Goal: Task Accomplishment & Management: Complete application form

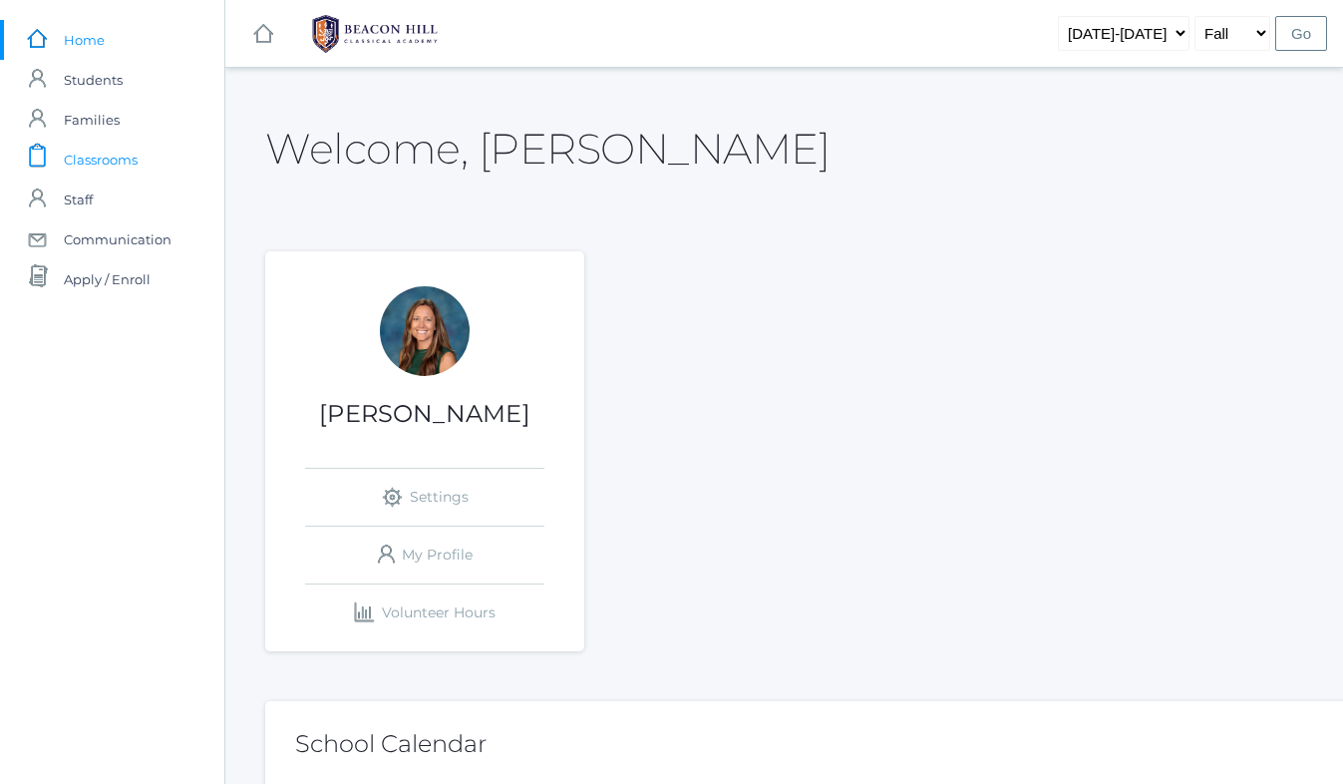
click at [111, 162] on span "Classrooms" at bounding box center [101, 160] width 74 height 40
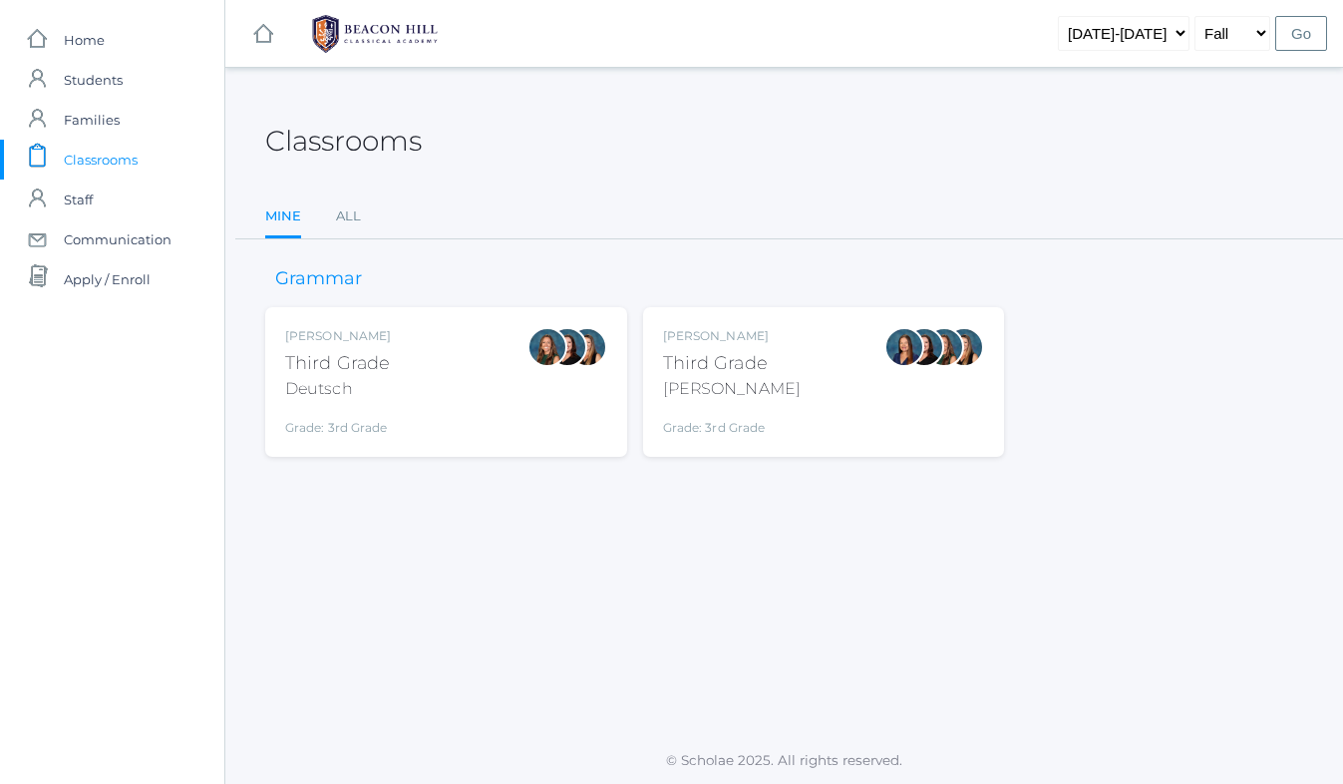
click at [411, 427] on div "Andrea Deutsch Third Grade Deutsch Grade: 3rd Grade 03LA" at bounding box center [446, 382] width 322 height 110
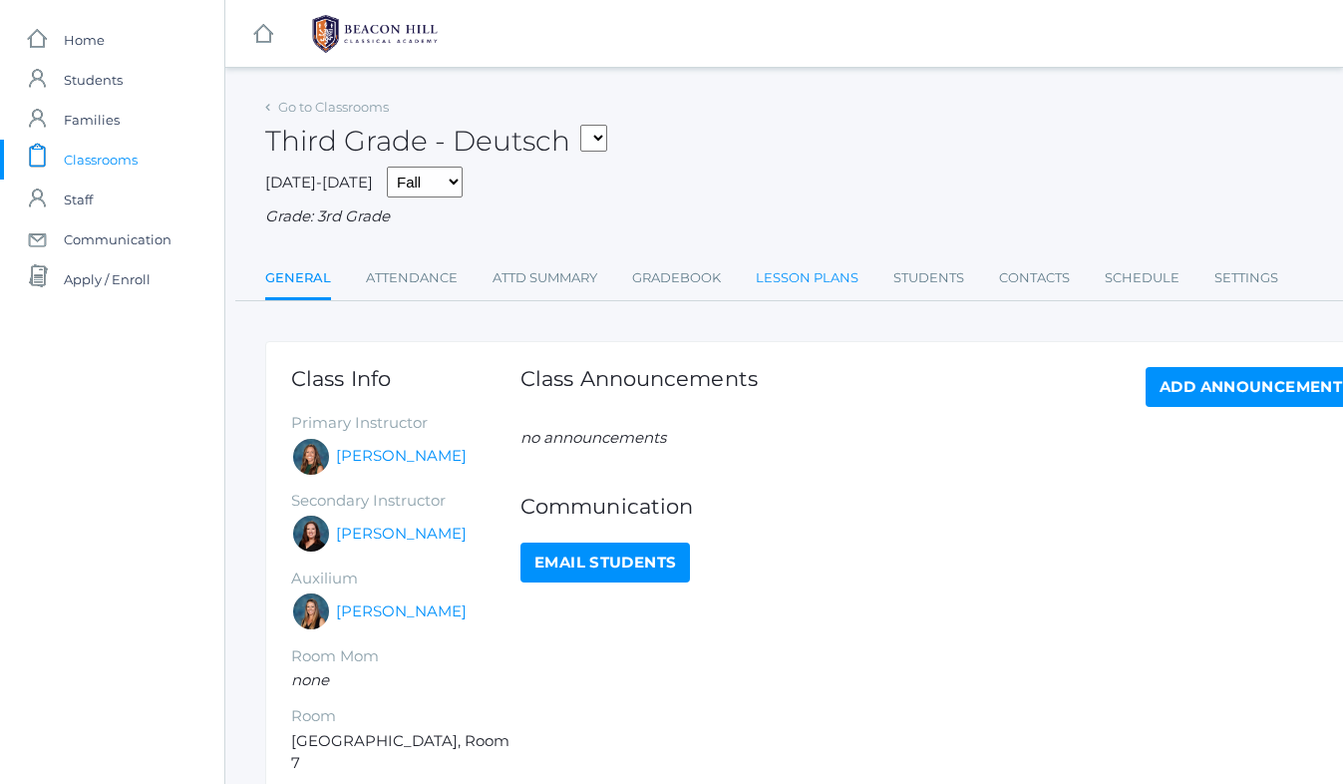
click at [782, 278] on link "Lesson Plans" at bounding box center [807, 278] width 103 height 40
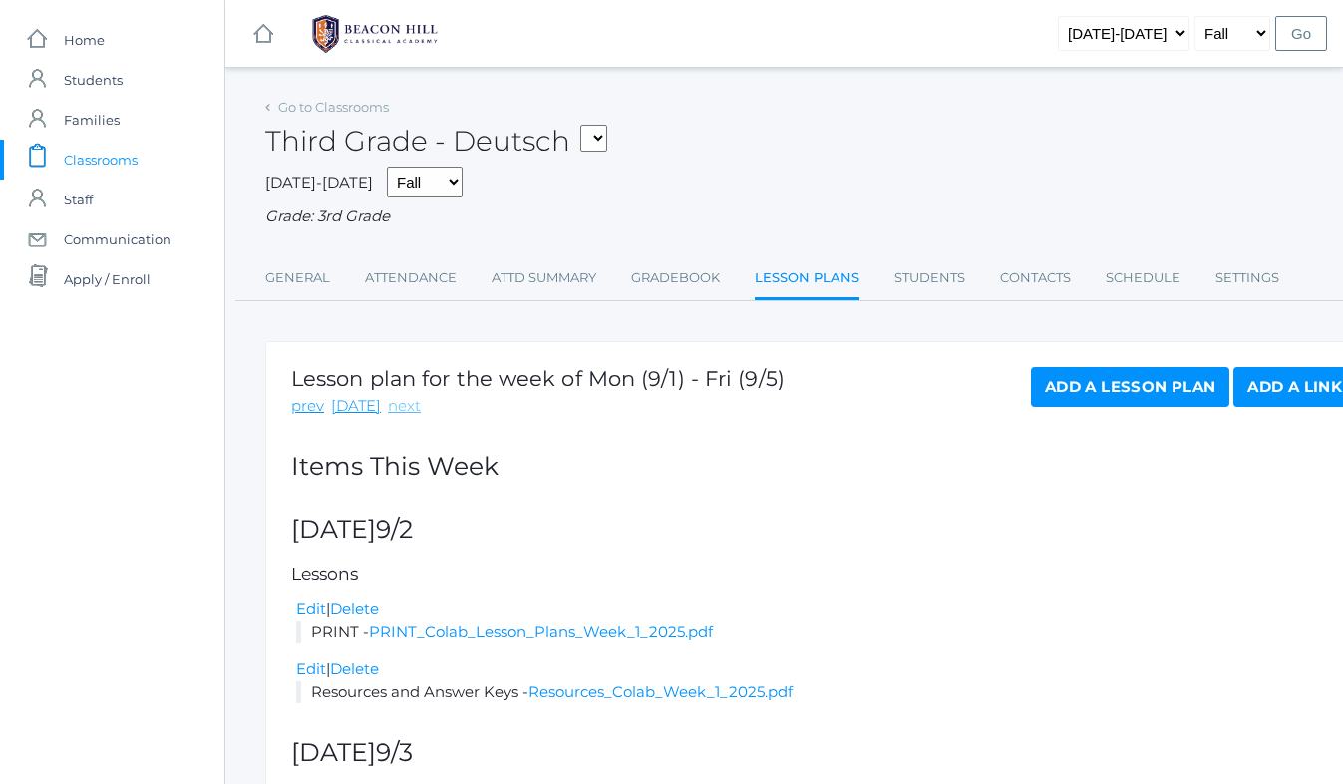
click at [393, 409] on link "next" at bounding box center [404, 406] width 33 height 23
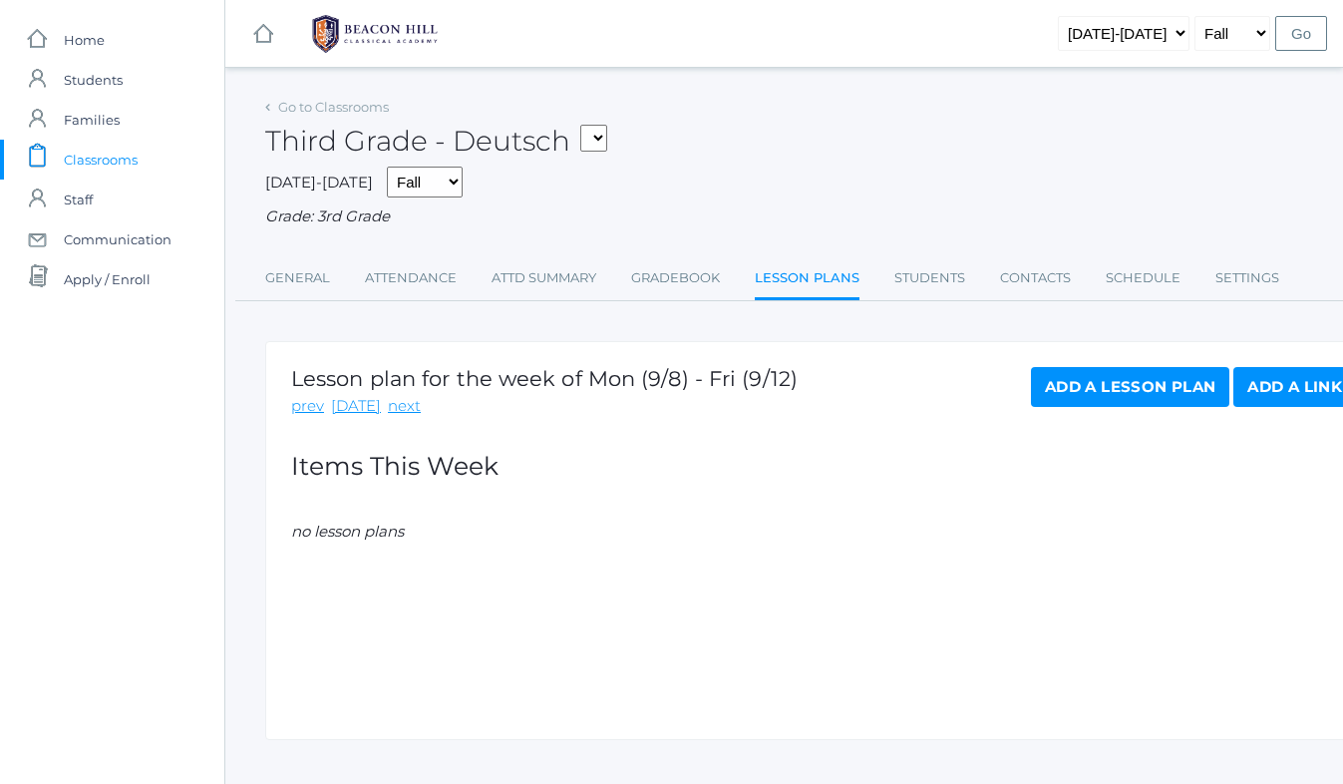
click at [1056, 397] on link "Add a Lesson Plan" at bounding box center [1130, 387] width 198 height 40
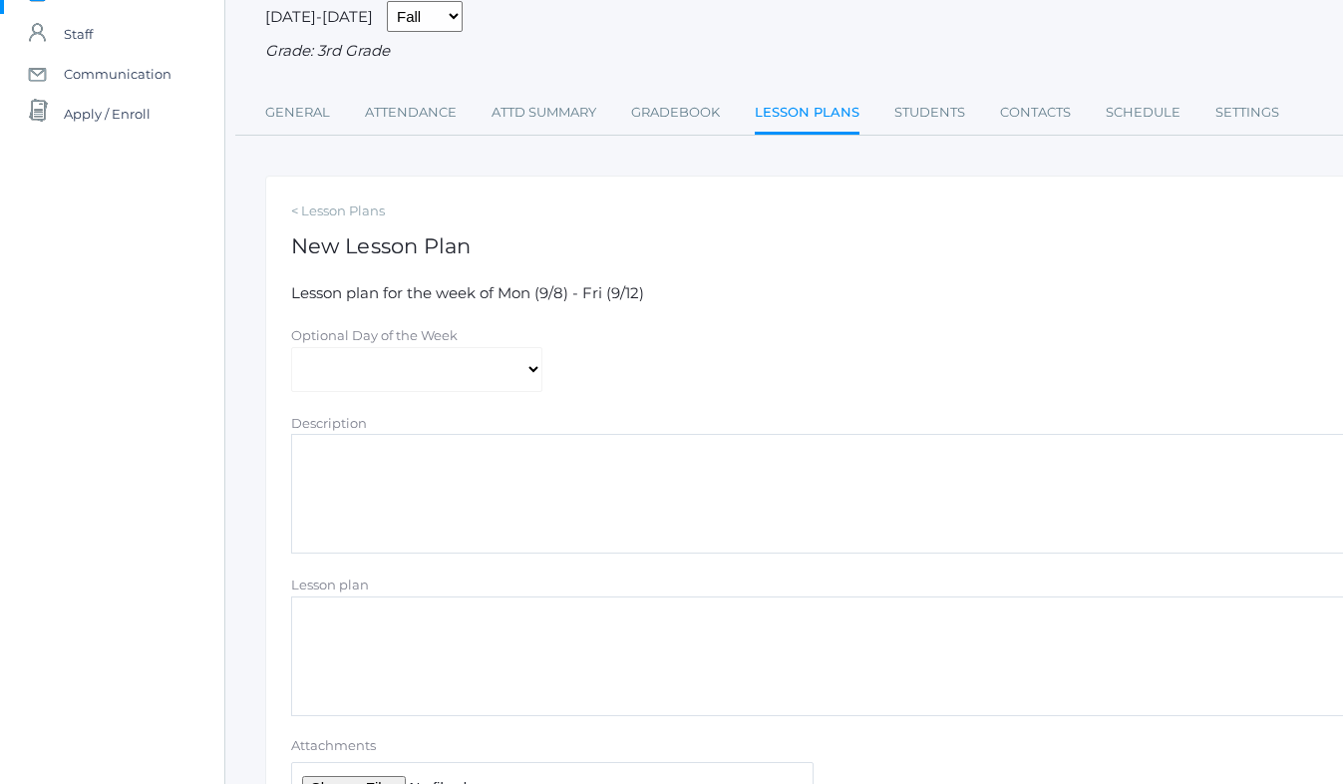
scroll to position [345, 0]
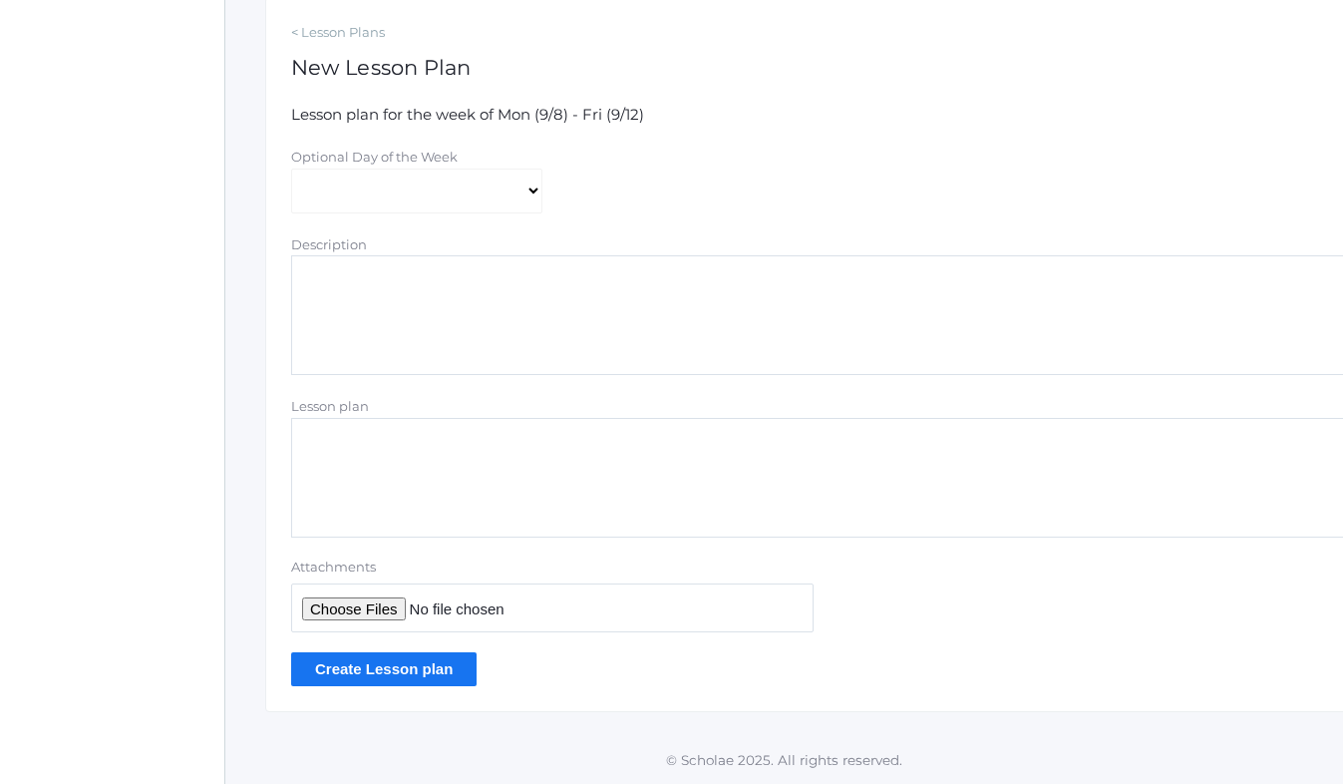
click at [331, 610] on input "Attachments" at bounding box center [552, 607] width 523 height 49
click at [375, 612] on input "Attachments" at bounding box center [552, 607] width 523 height 49
type input "C:\fakepath\Latin_Week_2.pdf"
click at [434, 669] on input "Create Lesson plan" at bounding box center [383, 668] width 185 height 33
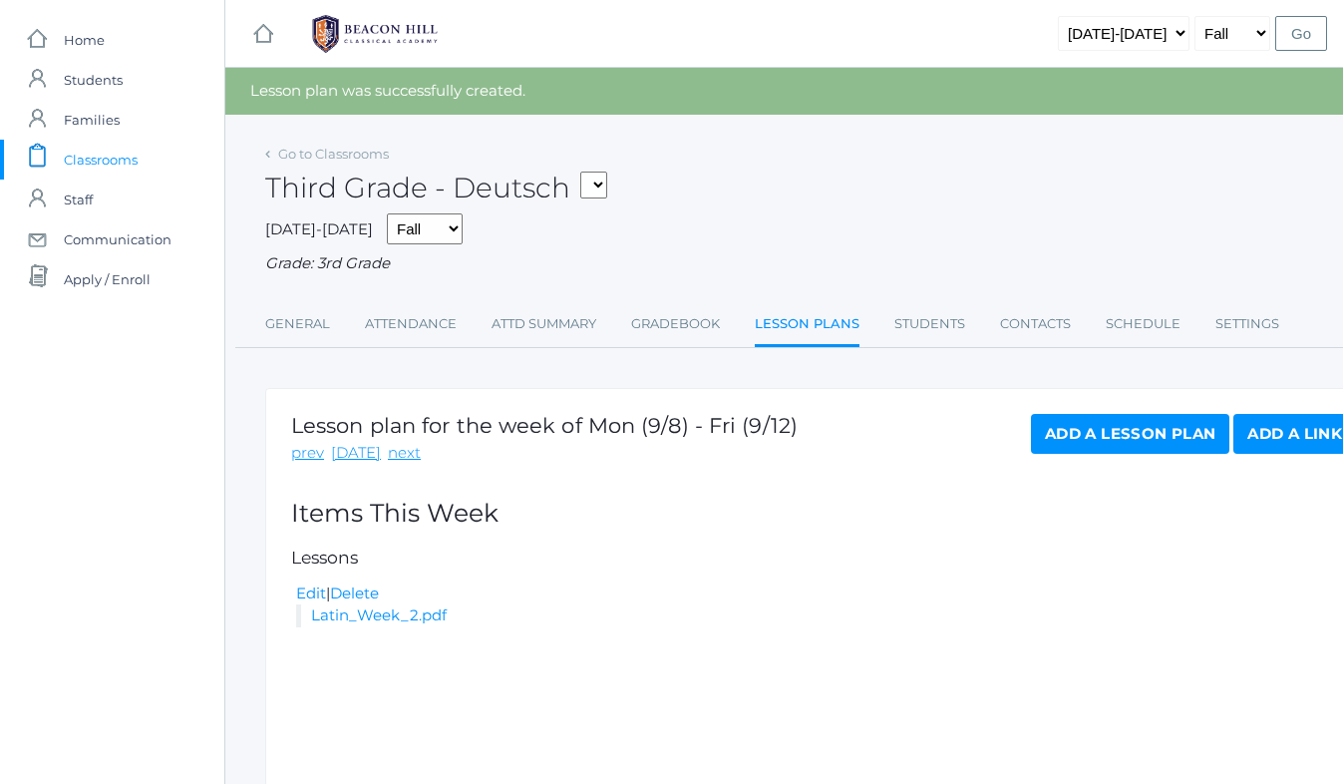
click at [1054, 431] on link "Add a Lesson Plan" at bounding box center [1130, 434] width 198 height 40
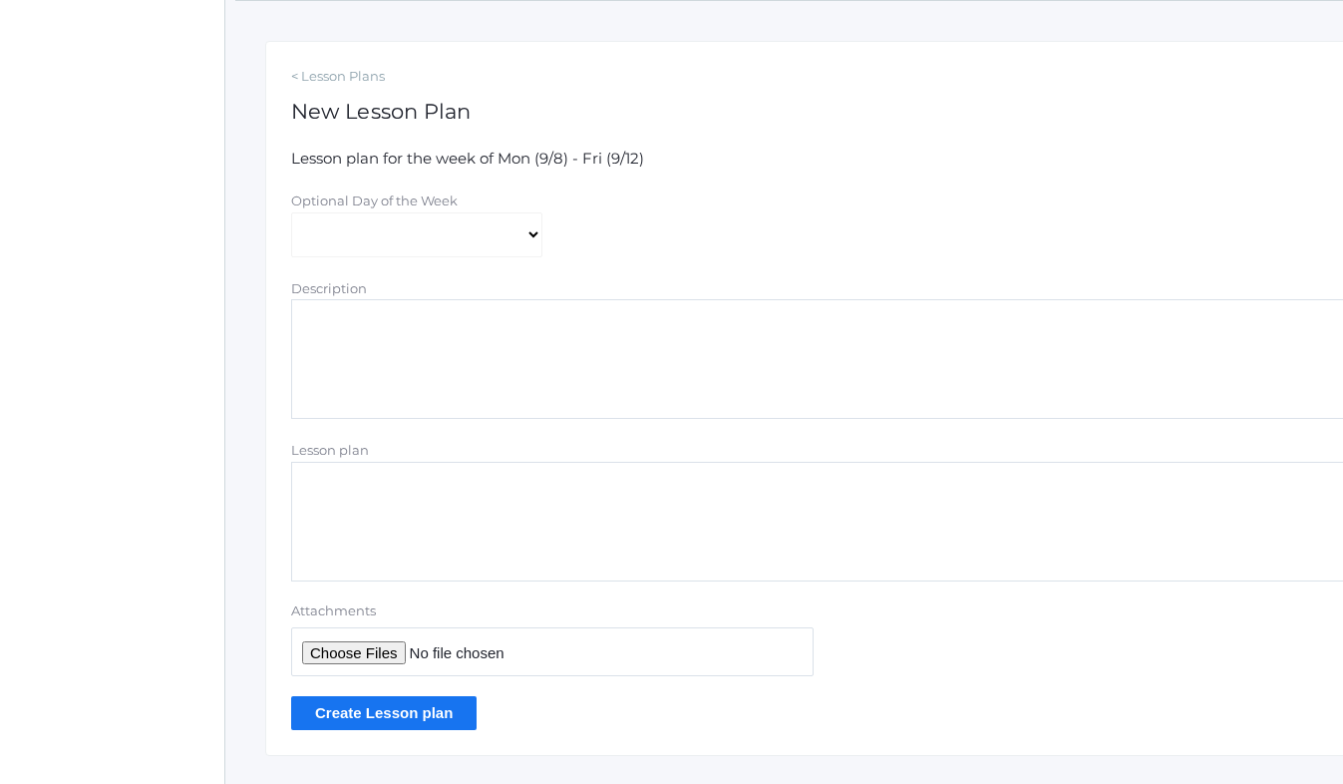
scroll to position [329, 0]
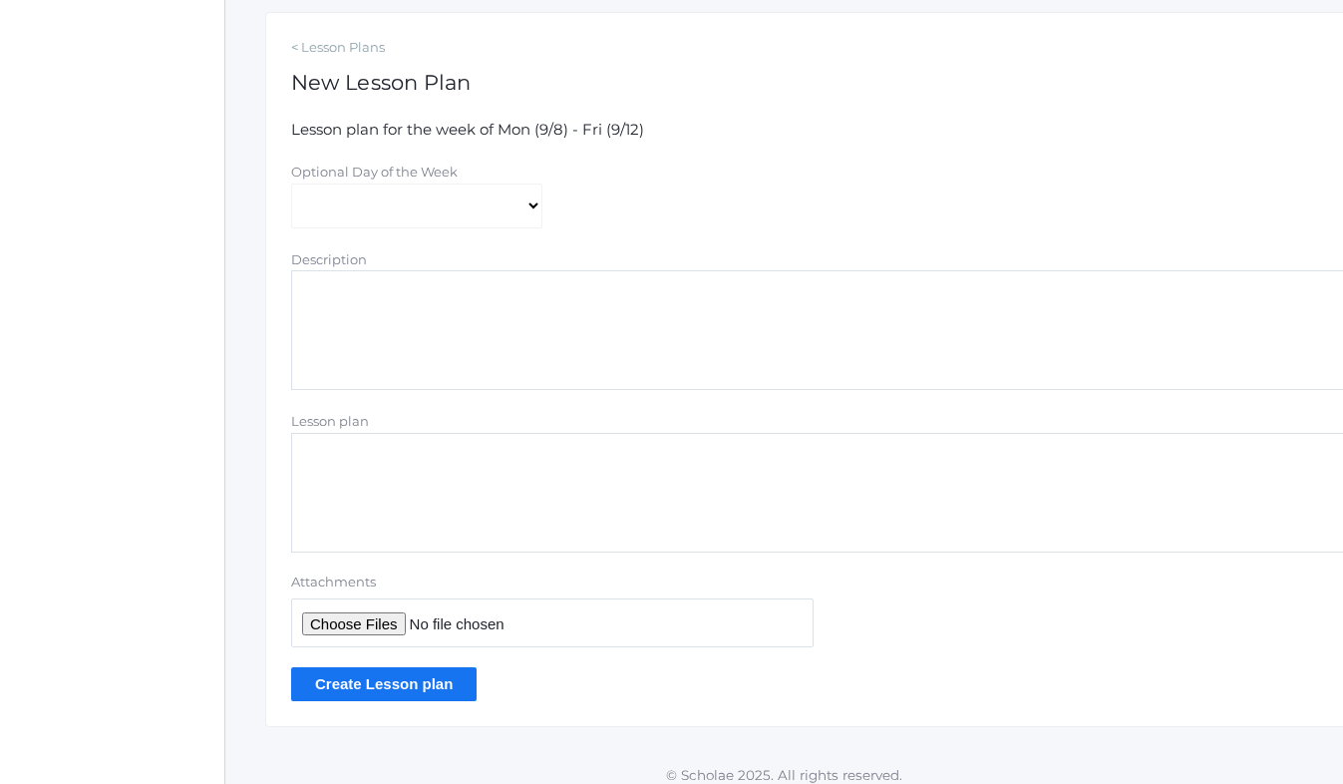
click at [384, 625] on input "Attachments" at bounding box center [552, 622] width 523 height 49
type input "C:\fakepath\Latin_Week_1.pdf"
click at [407, 692] on input "Create Lesson plan" at bounding box center [383, 683] width 185 height 33
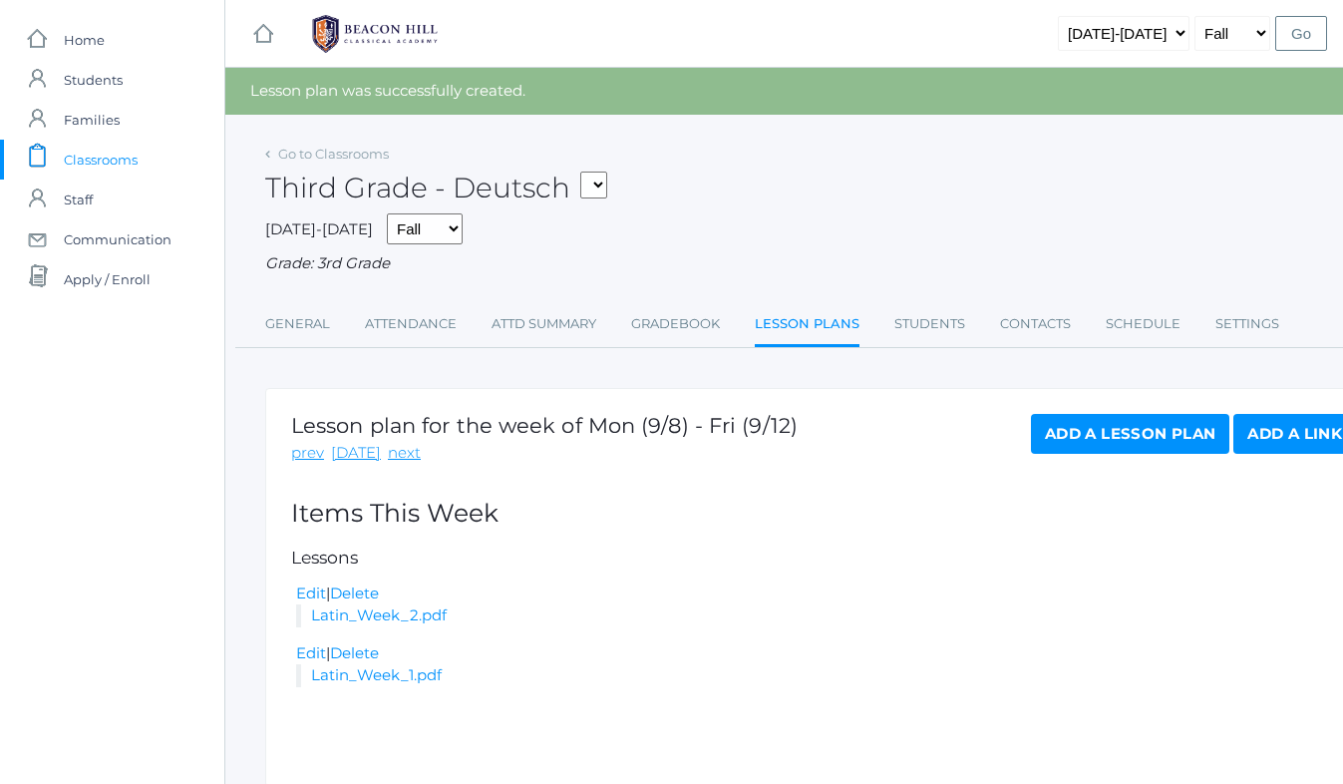
scroll to position [76, 0]
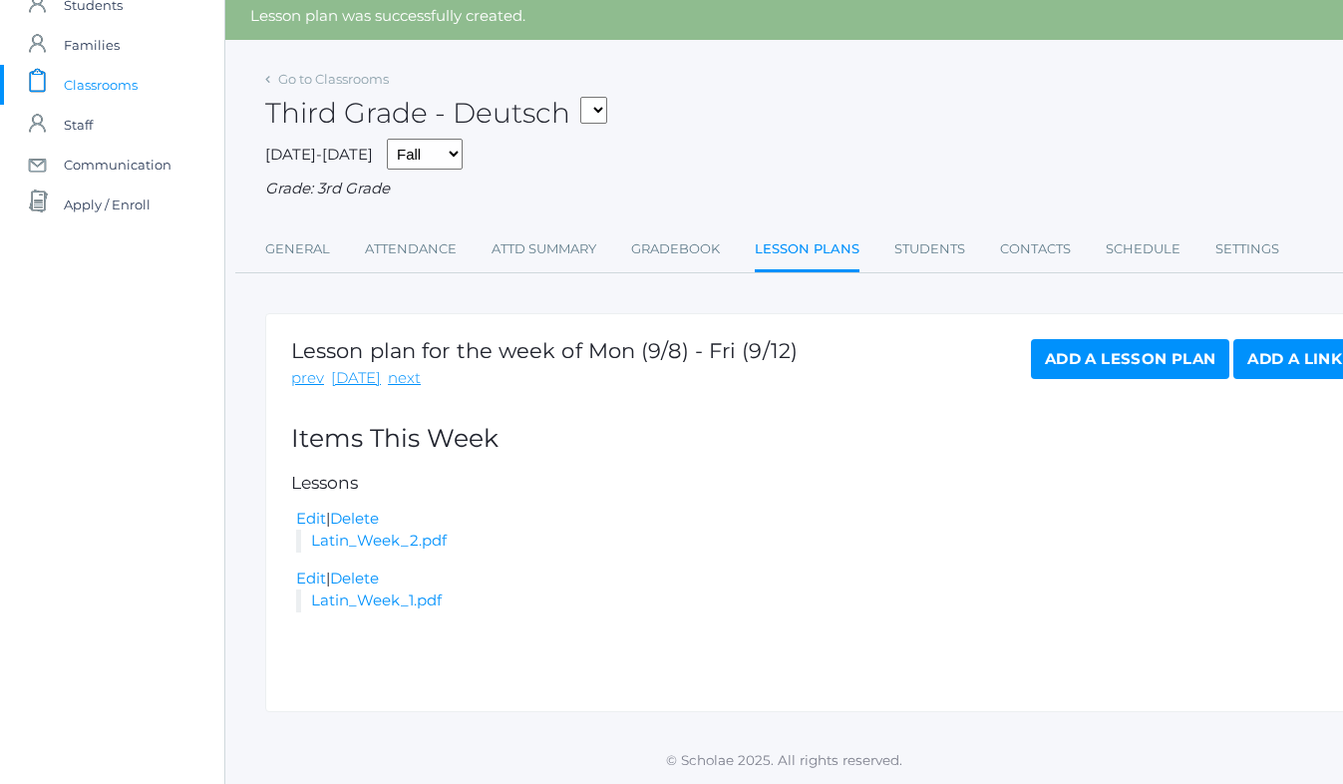
click at [1092, 362] on link "Add a Lesson Plan" at bounding box center [1130, 359] width 198 height 40
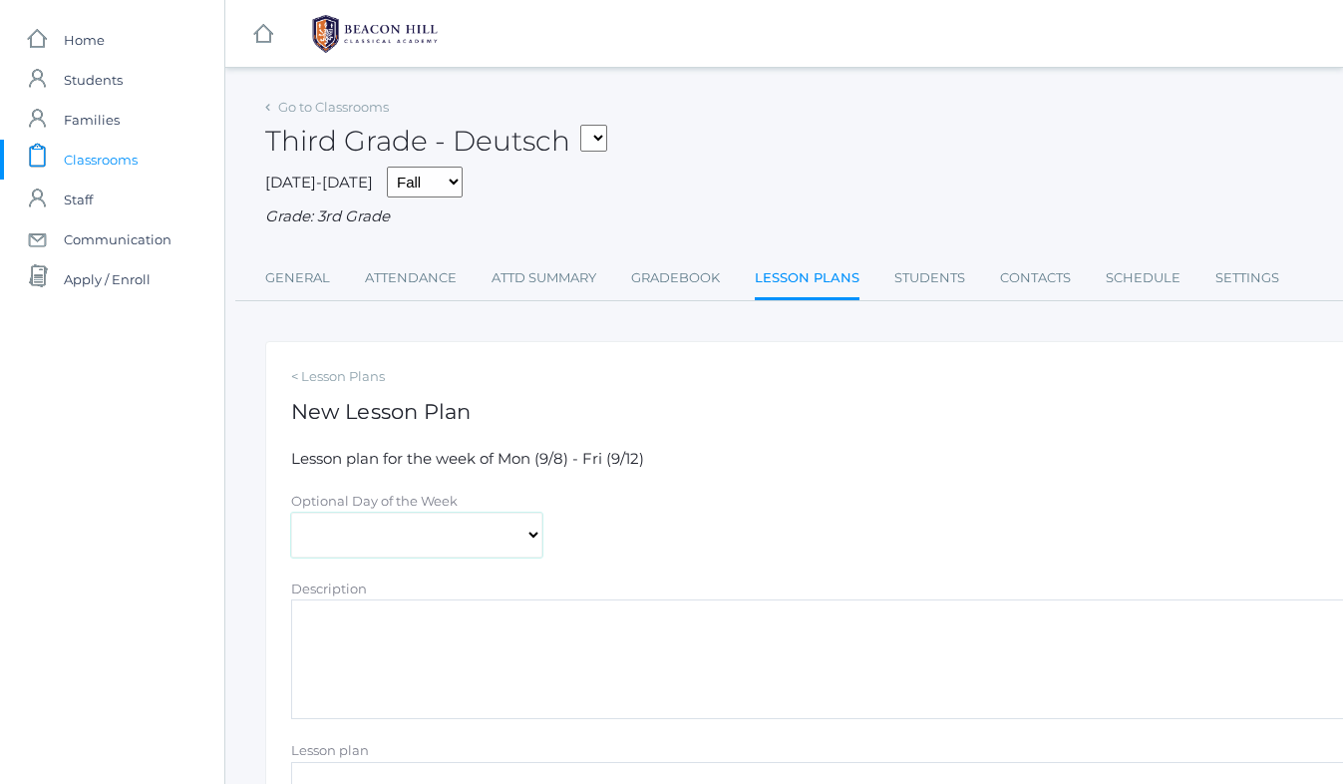
click at [325, 537] on select "Monday Tuesday Wednesday Thursday Friday" at bounding box center [416, 535] width 251 height 45
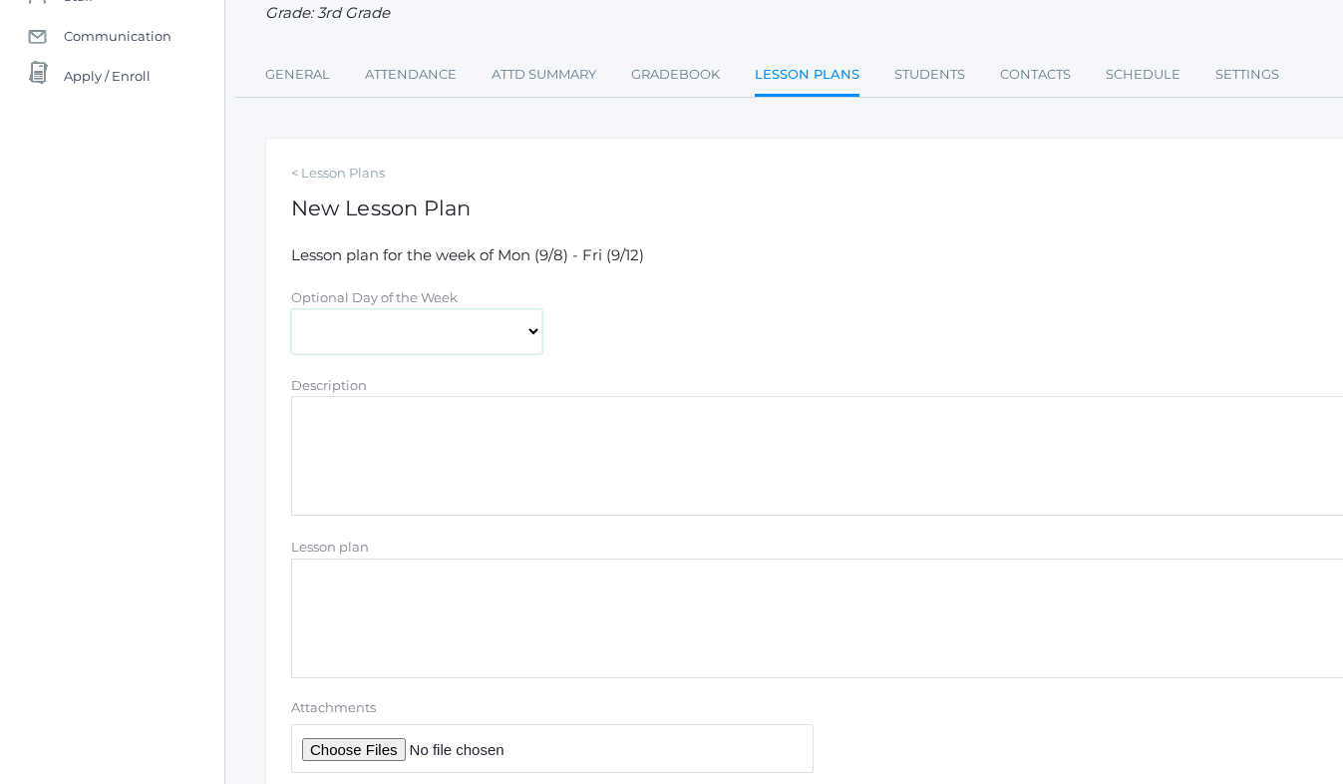
scroll to position [345, 0]
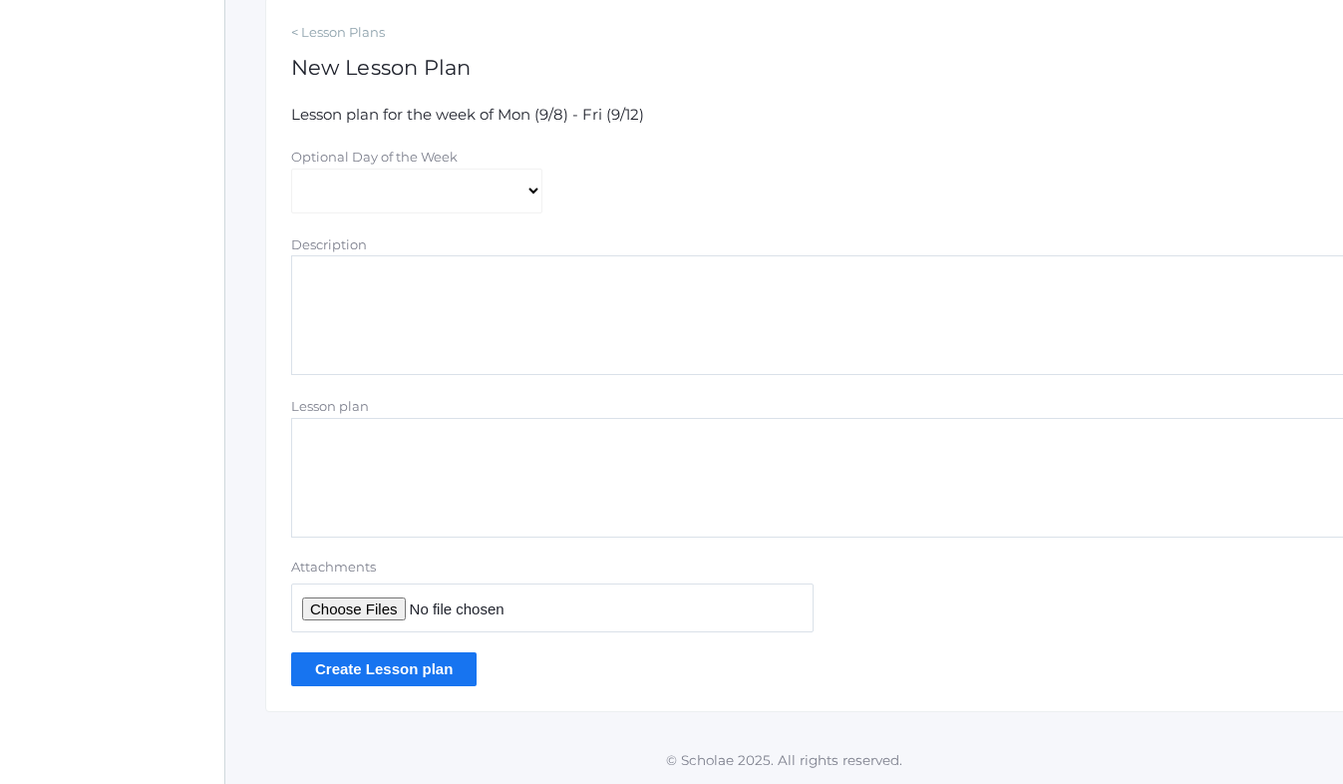
click at [345, 602] on input "Attachments" at bounding box center [552, 607] width 523 height 49
type input "C:\fakepath\Spelling List #1.pdf"
click at [402, 673] on input "Create Lesson plan" at bounding box center [383, 668] width 185 height 33
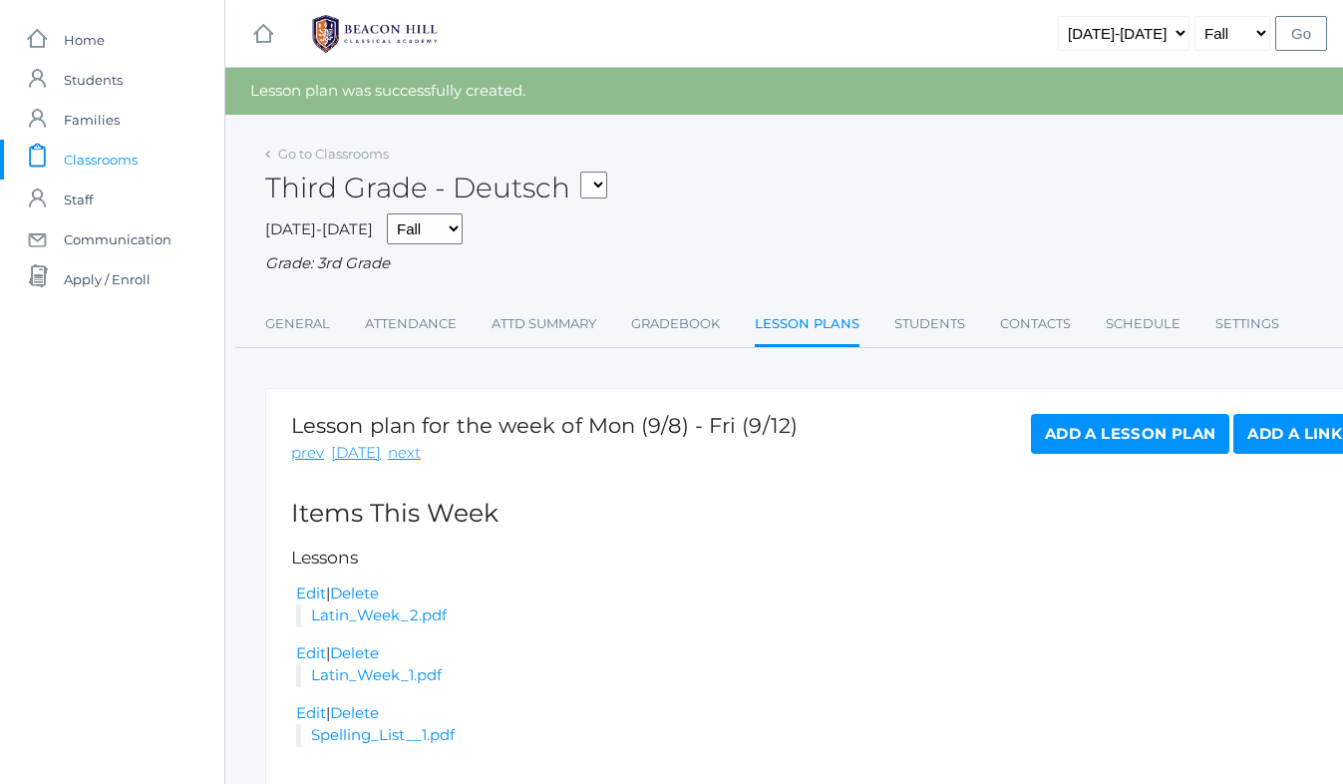
click at [1094, 426] on link "Add a Lesson Plan" at bounding box center [1130, 434] width 198 height 40
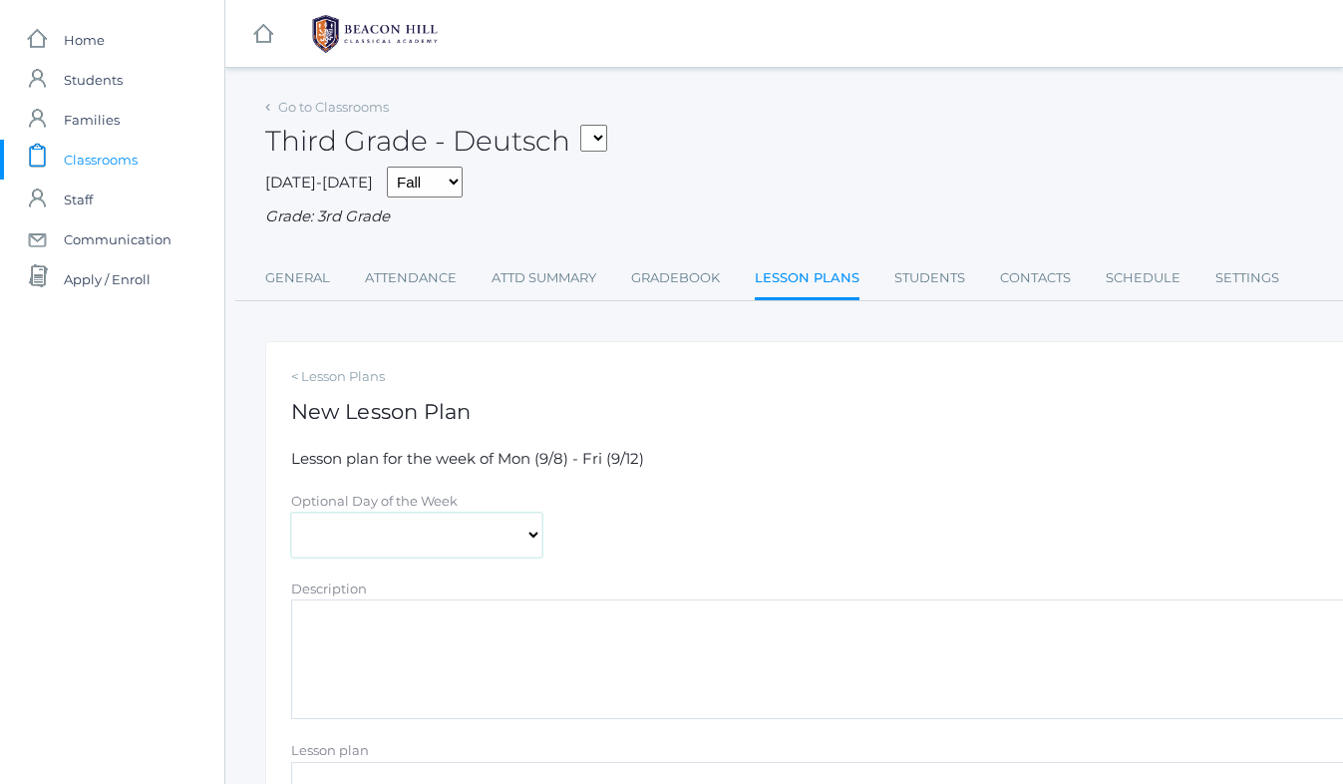
click at [374, 531] on select "Monday Tuesday Wednesday Thursday Friday" at bounding box center [416, 535] width 251 height 45
select select "2025-09-08"
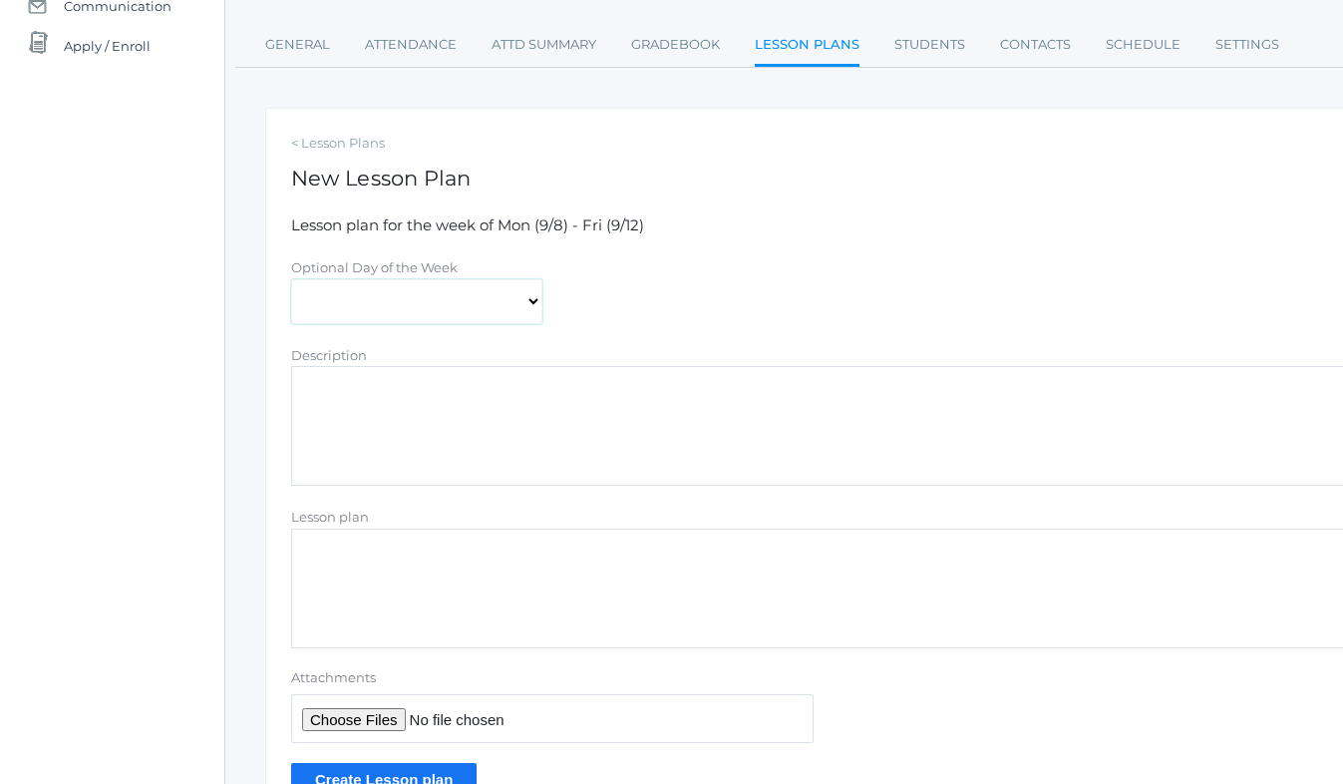
scroll to position [246, 0]
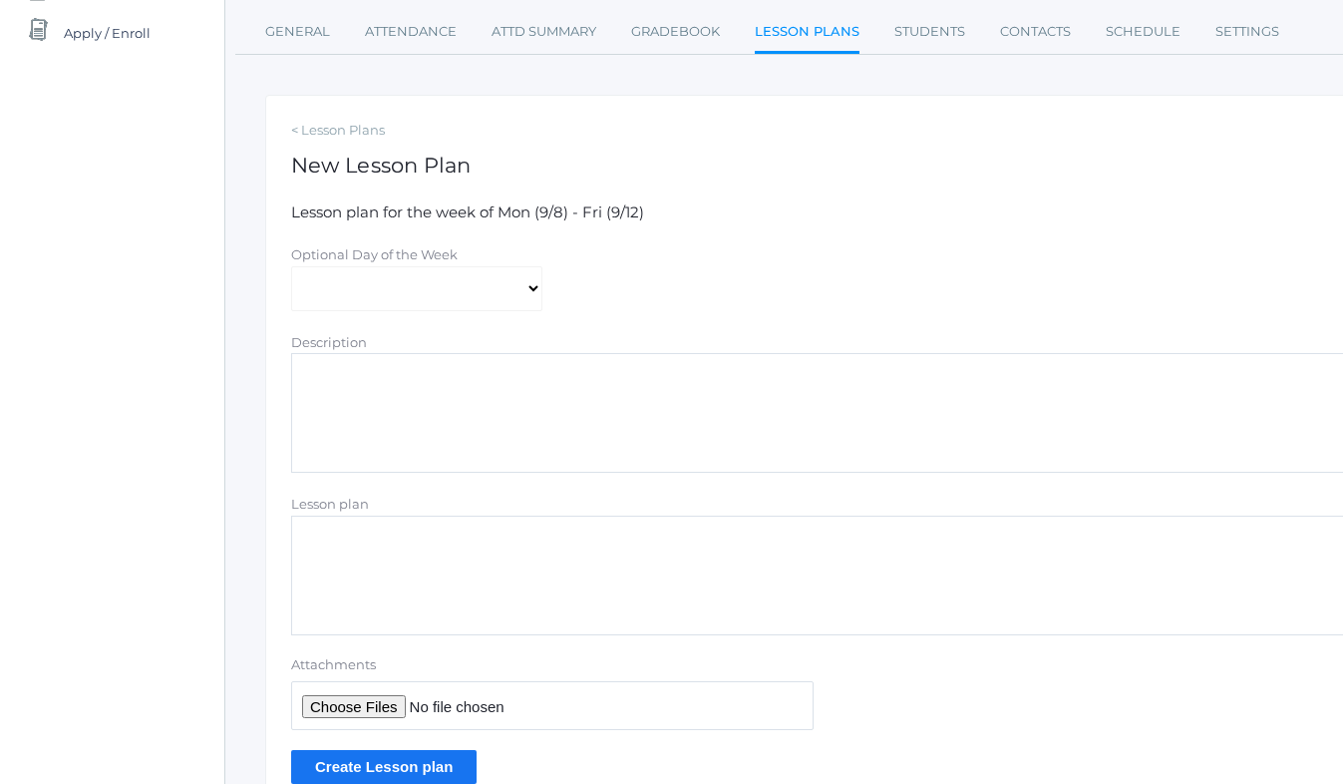
click at [370, 405] on textarea "Description" at bounding box center [823, 413] width 1065 height 120
type textarea "PRINT"
click at [385, 710] on input "Attachments" at bounding box center [552, 705] width 523 height 49
type input "C:\fakepath\Print Colab Lesson Plans Week 2 2025.pdf"
click at [406, 768] on input "Create Lesson plan" at bounding box center [383, 766] width 185 height 33
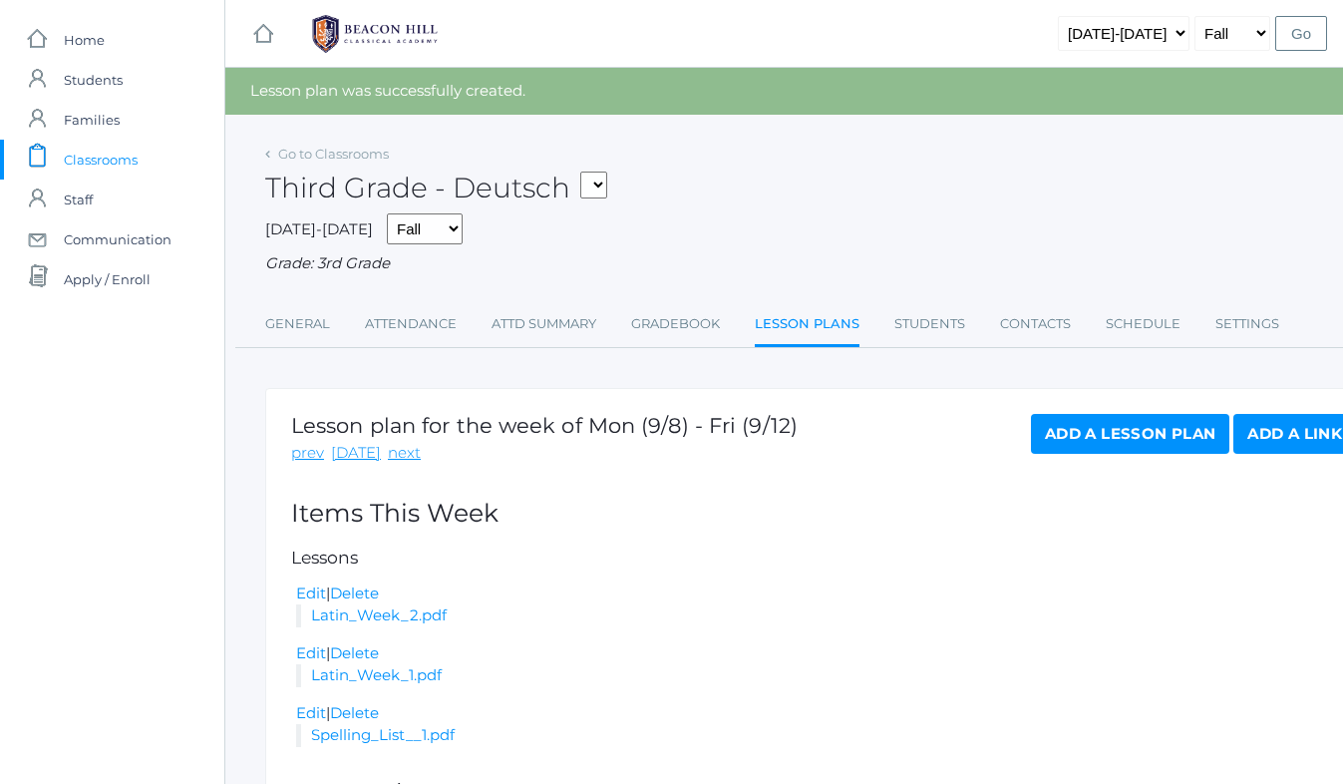
click at [1098, 434] on link "Add a Lesson Plan" at bounding box center [1130, 434] width 198 height 40
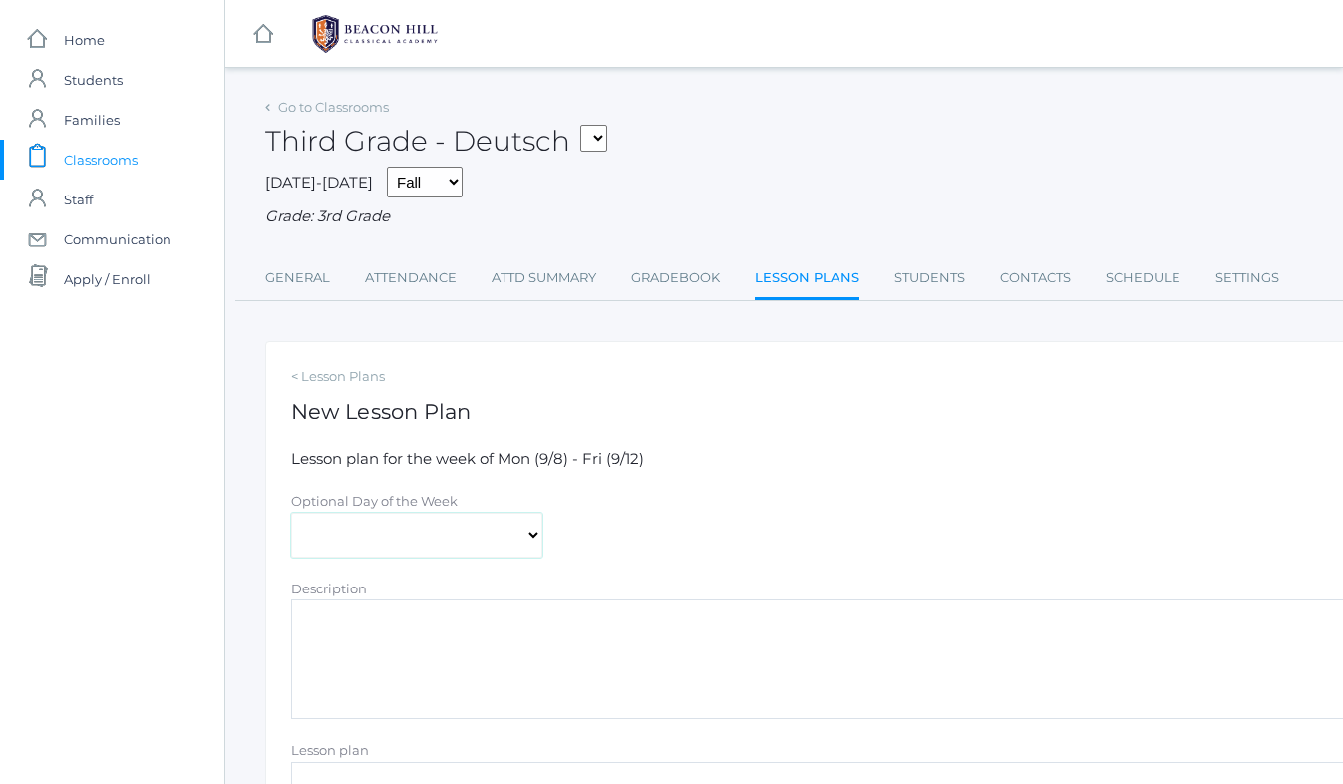
click at [411, 541] on select "[DATE] [DATE] [DATE] [DATE] [DATE]" at bounding box center [416, 535] width 251 height 45
select select "[DATE]"
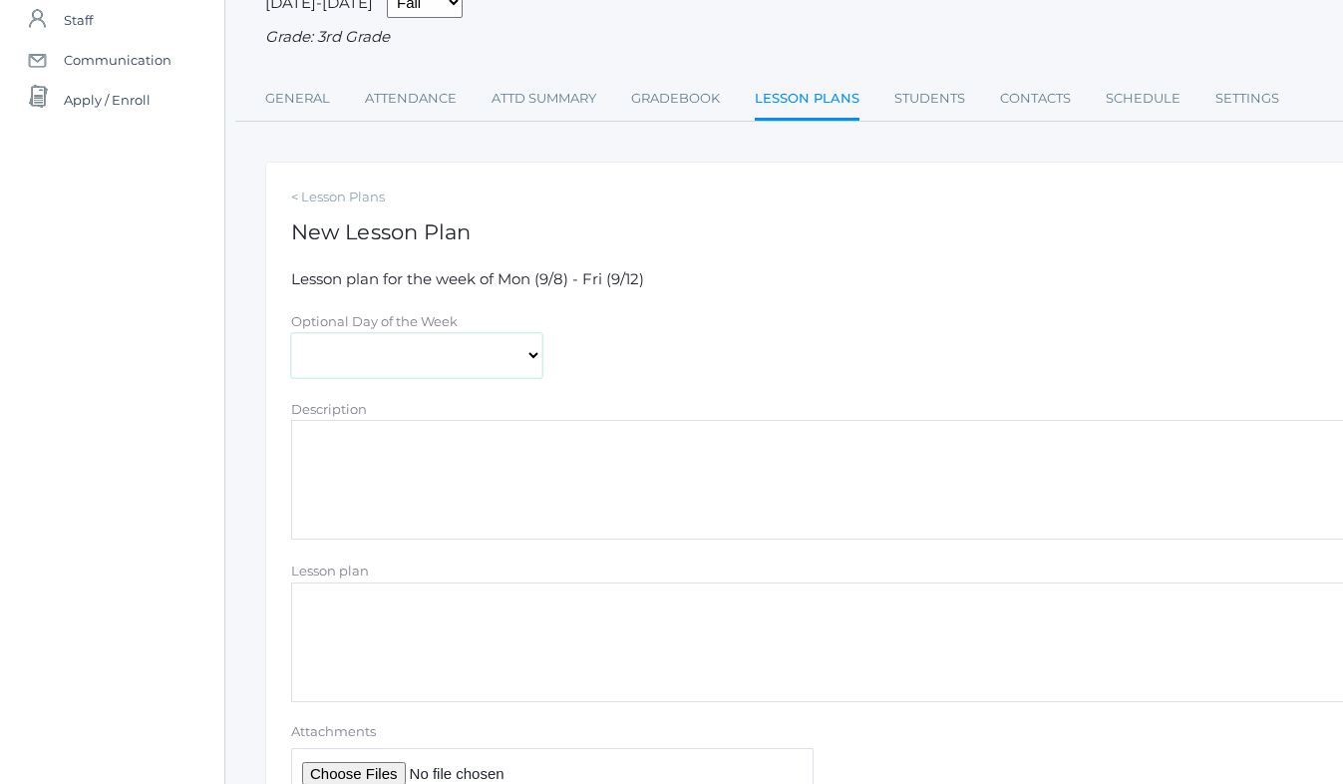
scroll to position [208, 0]
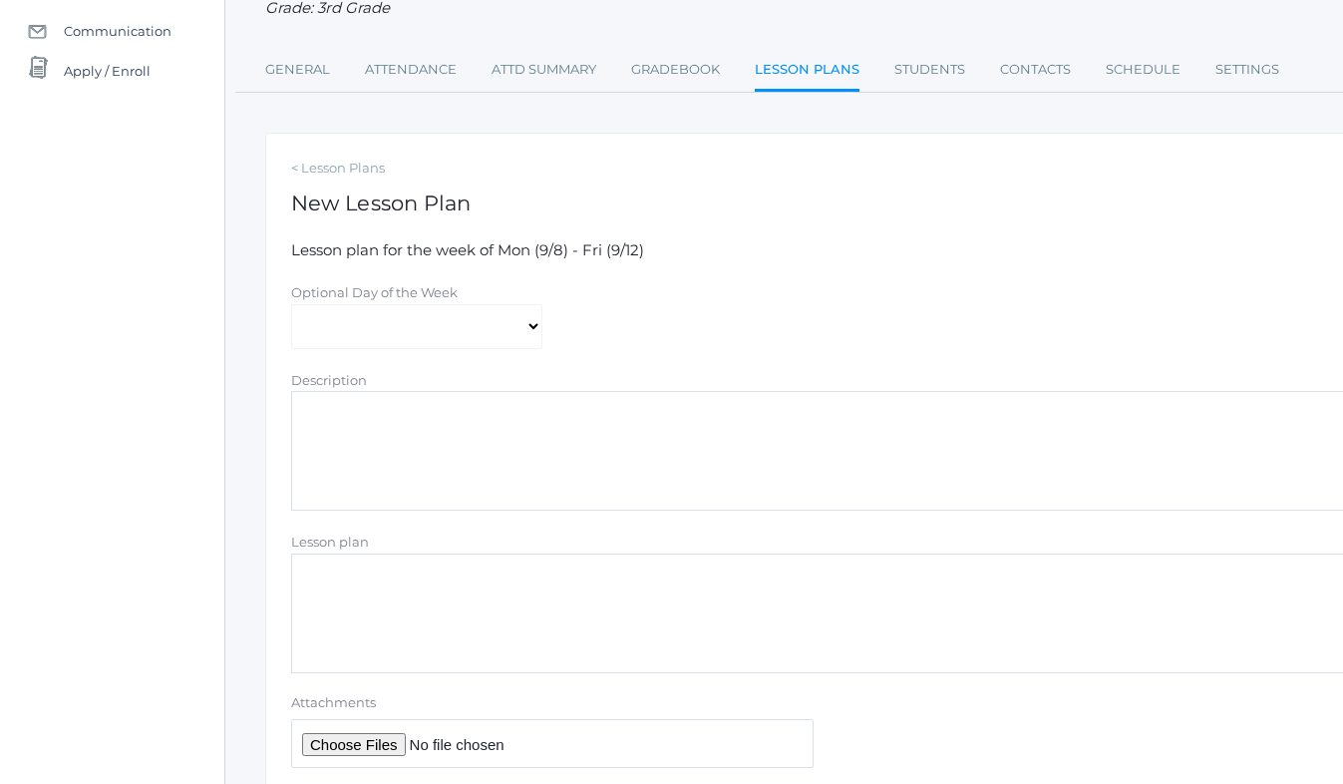
click at [421, 433] on textarea "Description" at bounding box center [823, 451] width 1065 height 120
type textarea "Resources and Answer Keys"
click at [362, 741] on input "Attachments" at bounding box center [552, 743] width 523 height 49
type input "C:\fakepath\Resources Colab Week 2 2025.pdf"
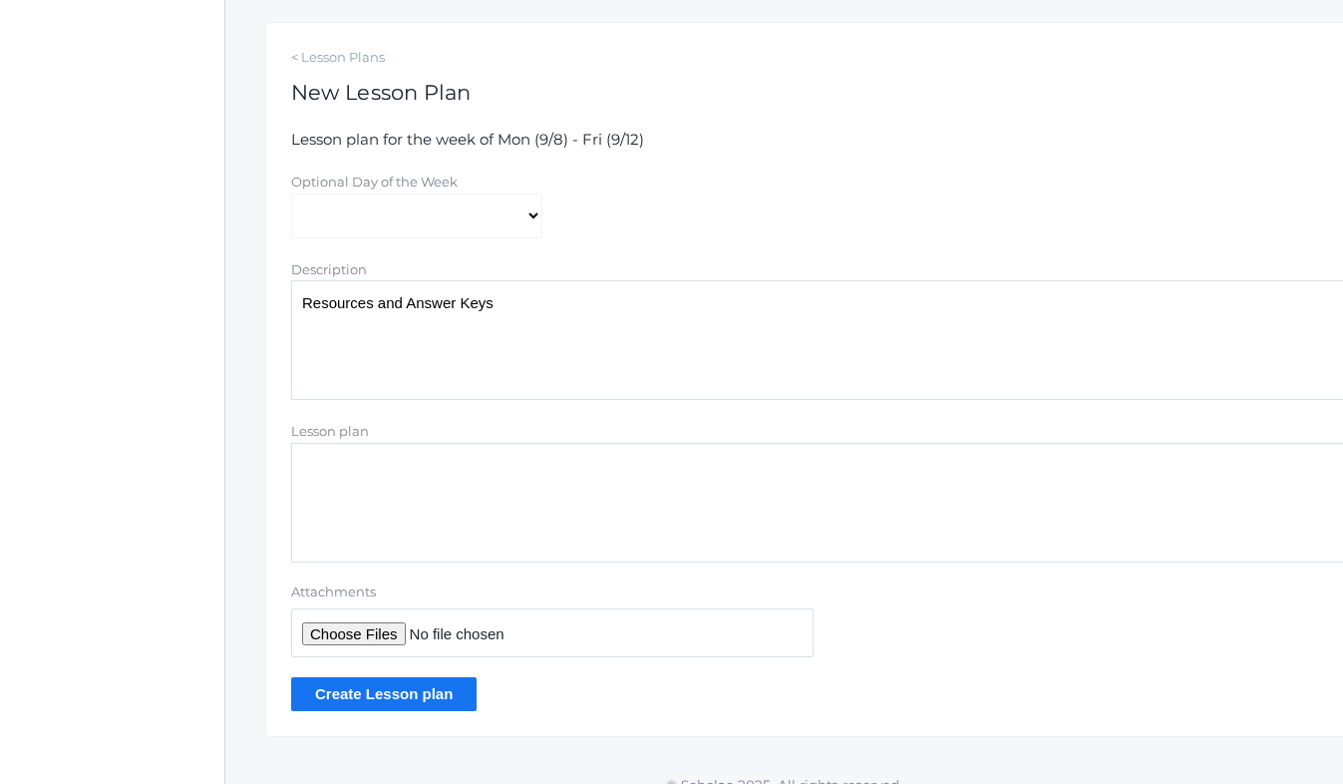
scroll to position [339, 0]
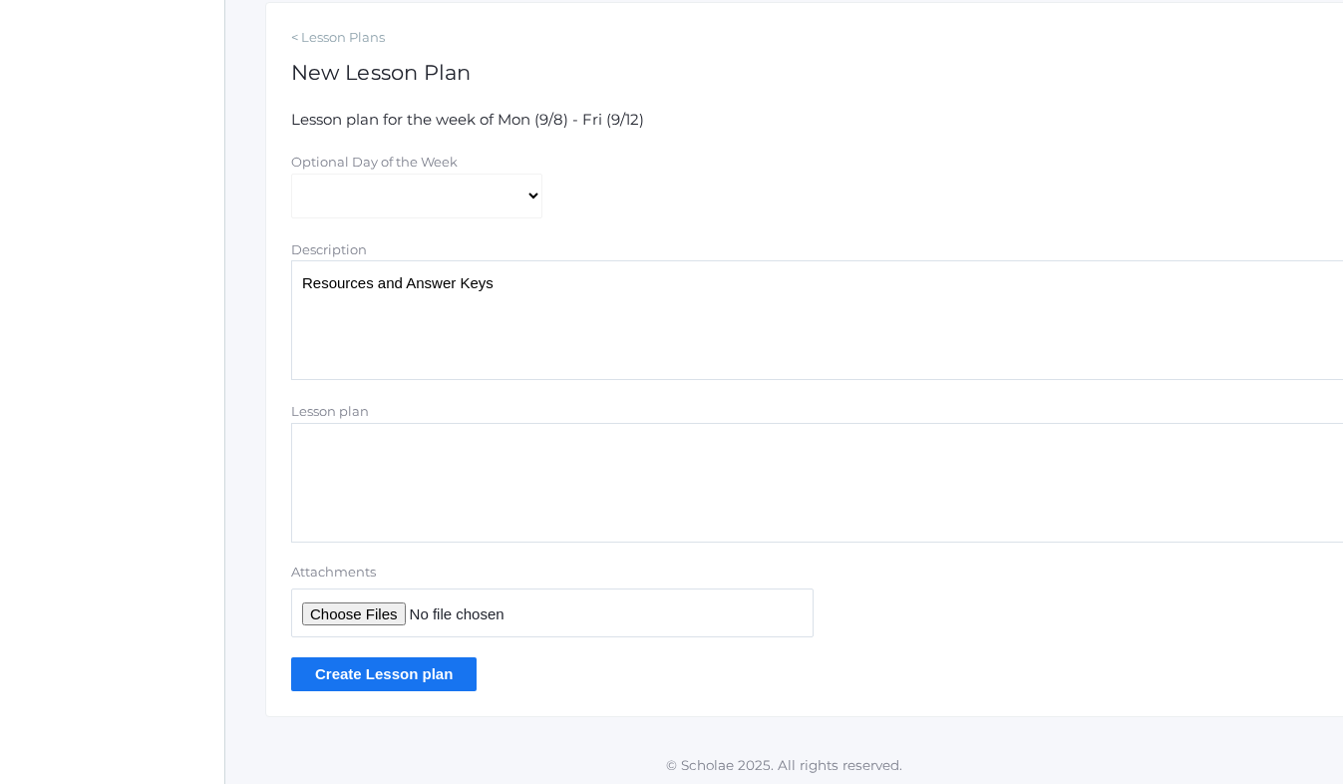
click at [425, 673] on input "Create Lesson plan" at bounding box center [383, 673] width 185 height 33
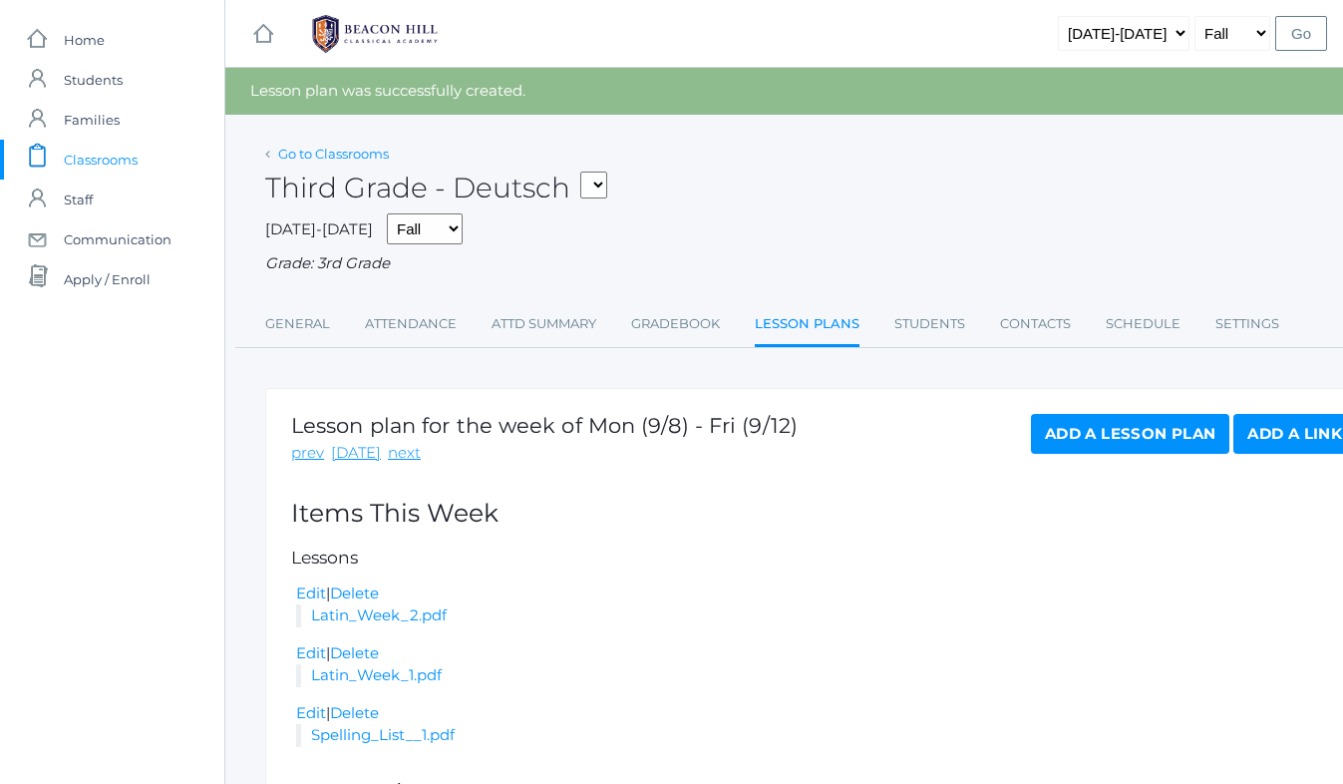
click at [341, 151] on link "Go to Classrooms" at bounding box center [333, 154] width 111 height 16
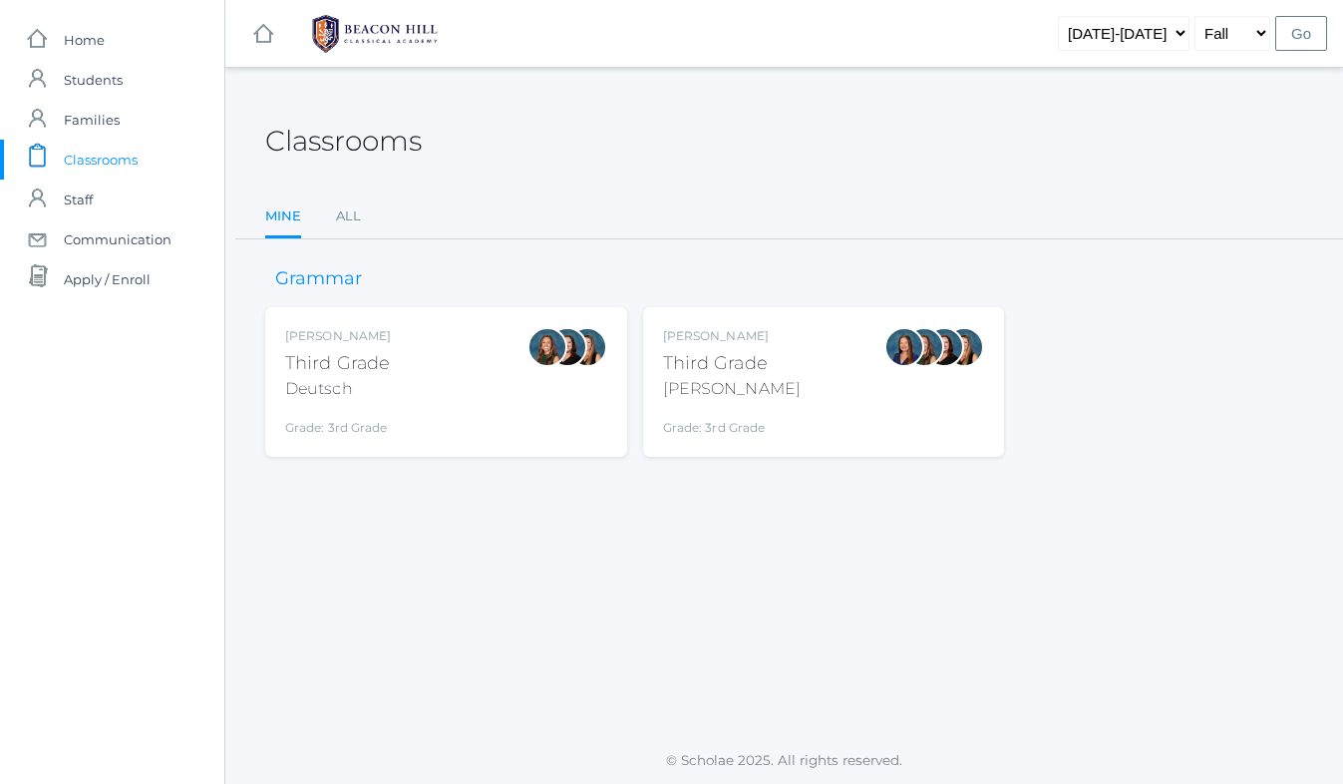
click at [809, 424] on div "Lori Webster Third Grade Webster Grade: 3rd Grade 03LA" at bounding box center [824, 382] width 322 height 110
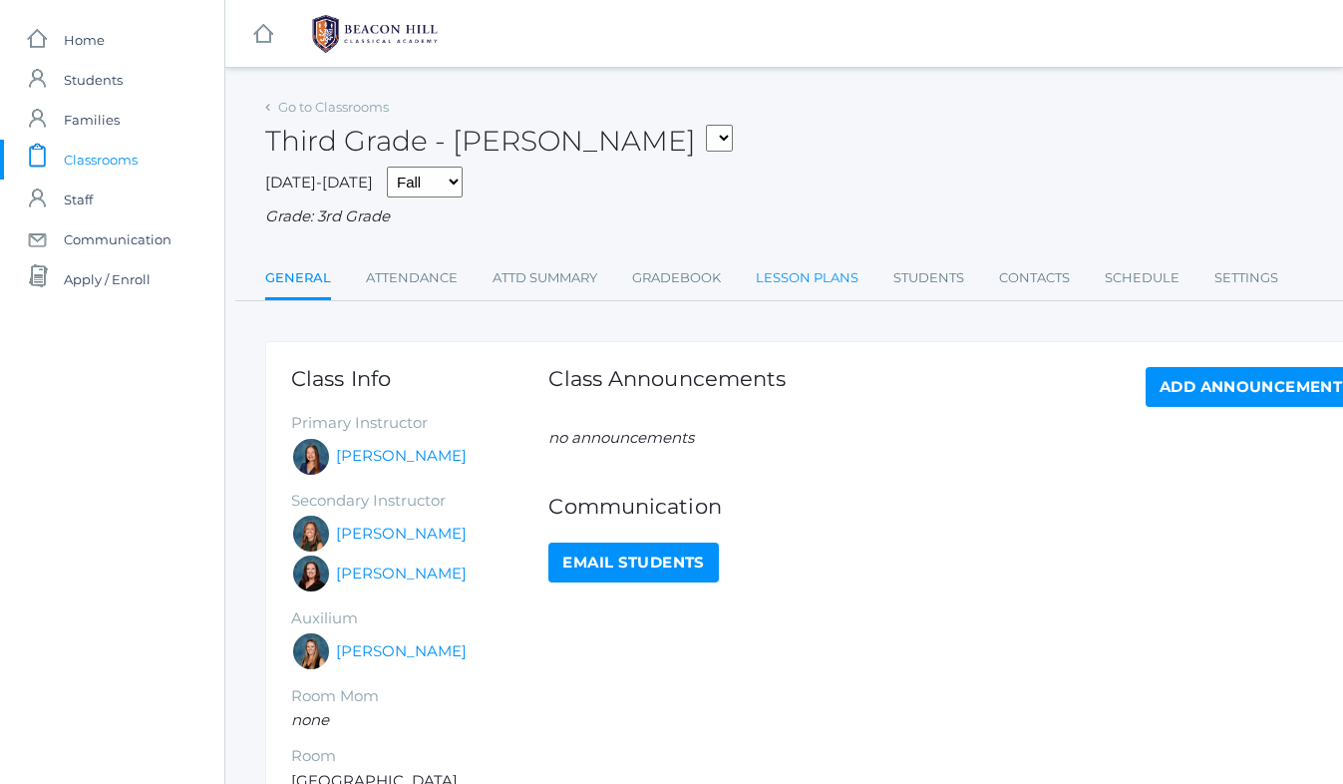
click at [787, 276] on link "Lesson Plans" at bounding box center [807, 278] width 103 height 40
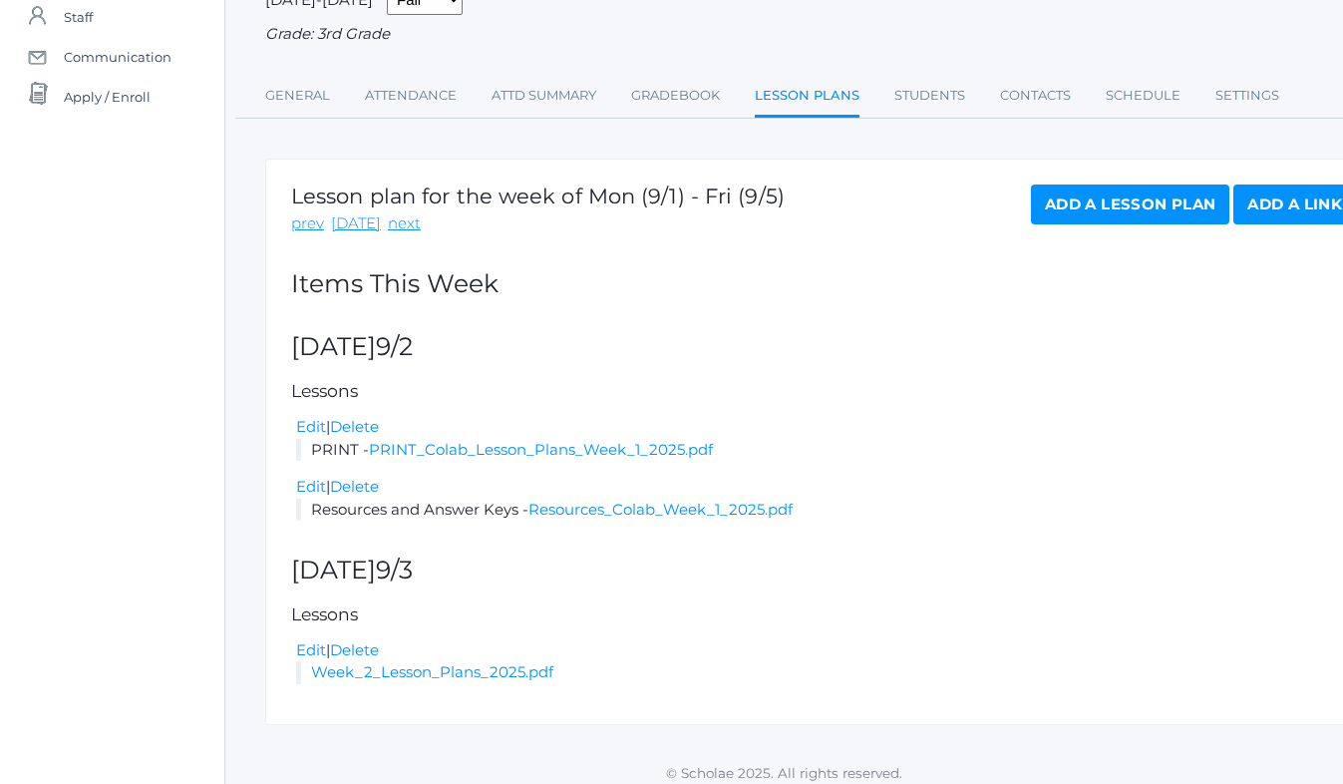
scroll to position [196, 0]
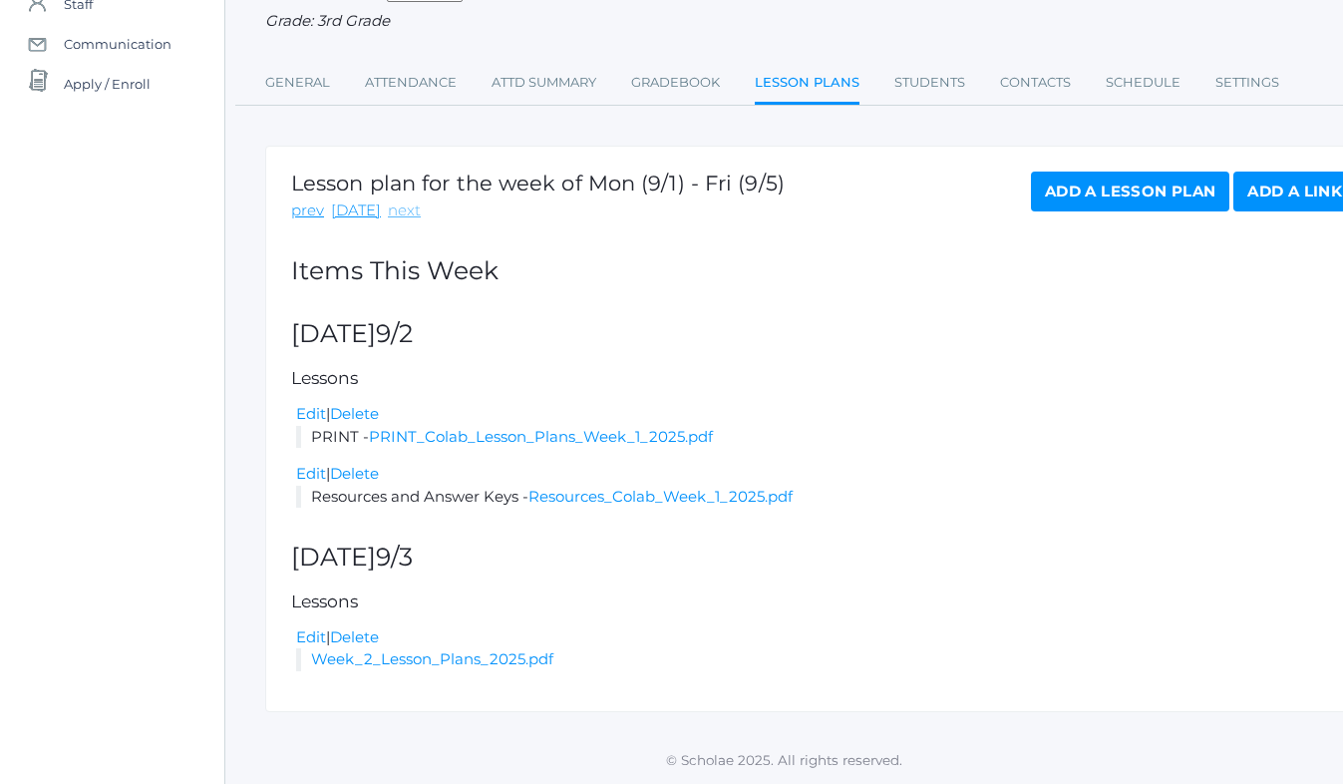
click at [400, 212] on link "next" at bounding box center [404, 210] width 33 height 23
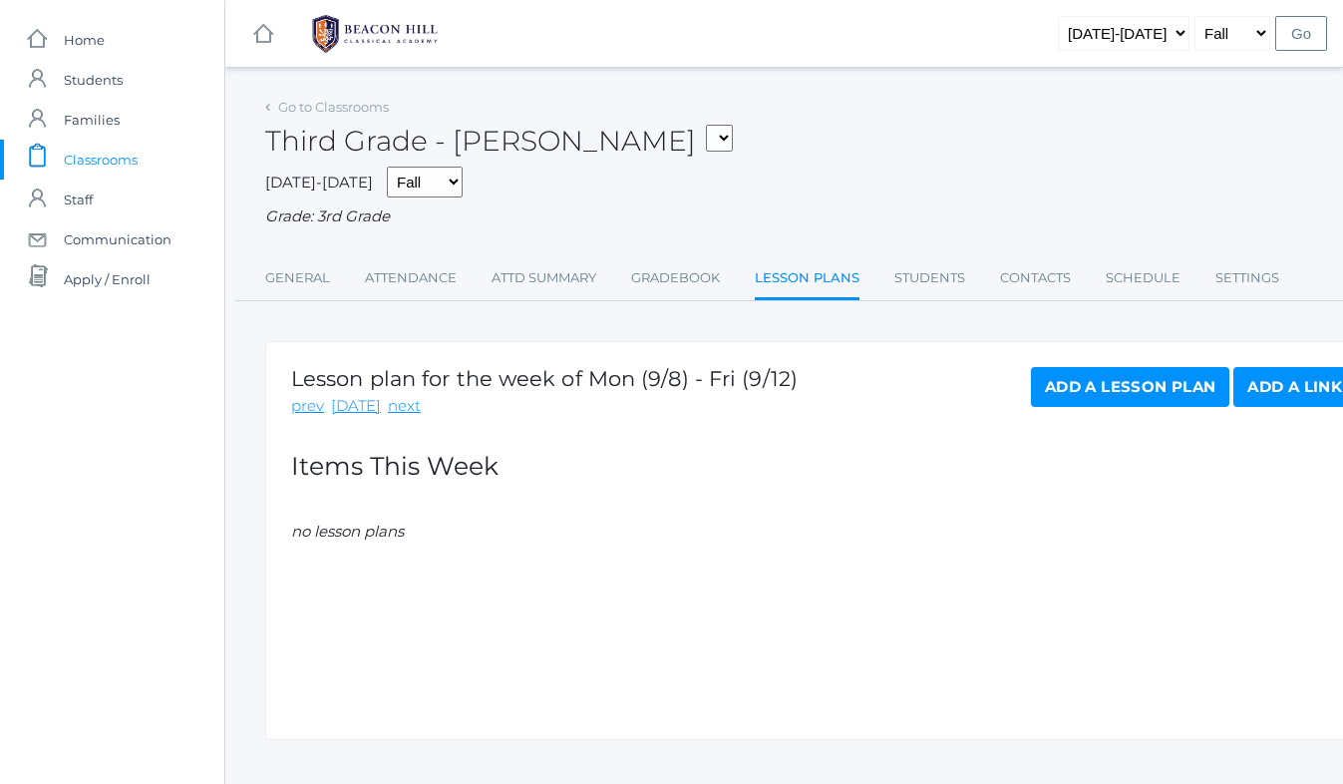
click at [1074, 382] on link "Add a Lesson Plan" at bounding box center [1130, 387] width 198 height 40
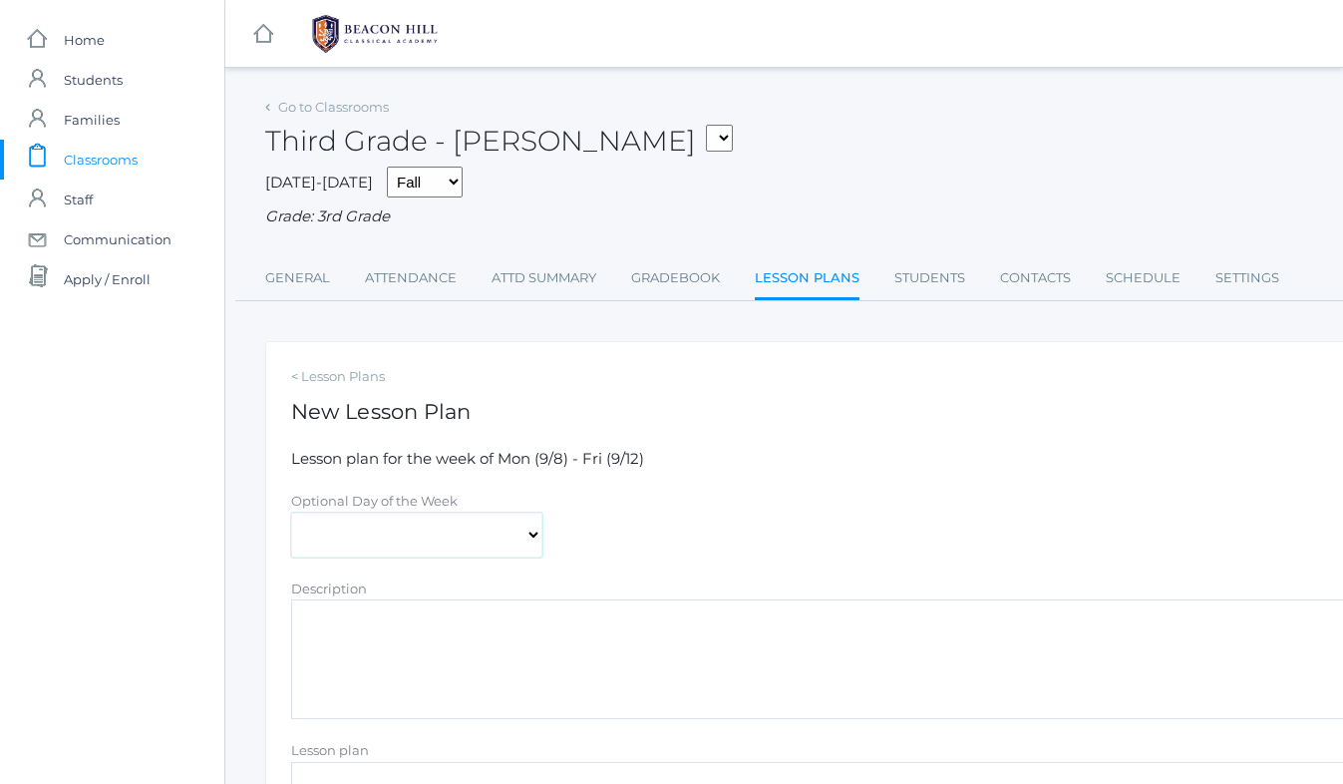
click at [397, 534] on select "[DATE] [DATE] [DATE] [DATE] [DATE]" at bounding box center [416, 535] width 251 height 45
select select "[DATE]"
click at [343, 626] on textarea "Description" at bounding box center [823, 659] width 1065 height 120
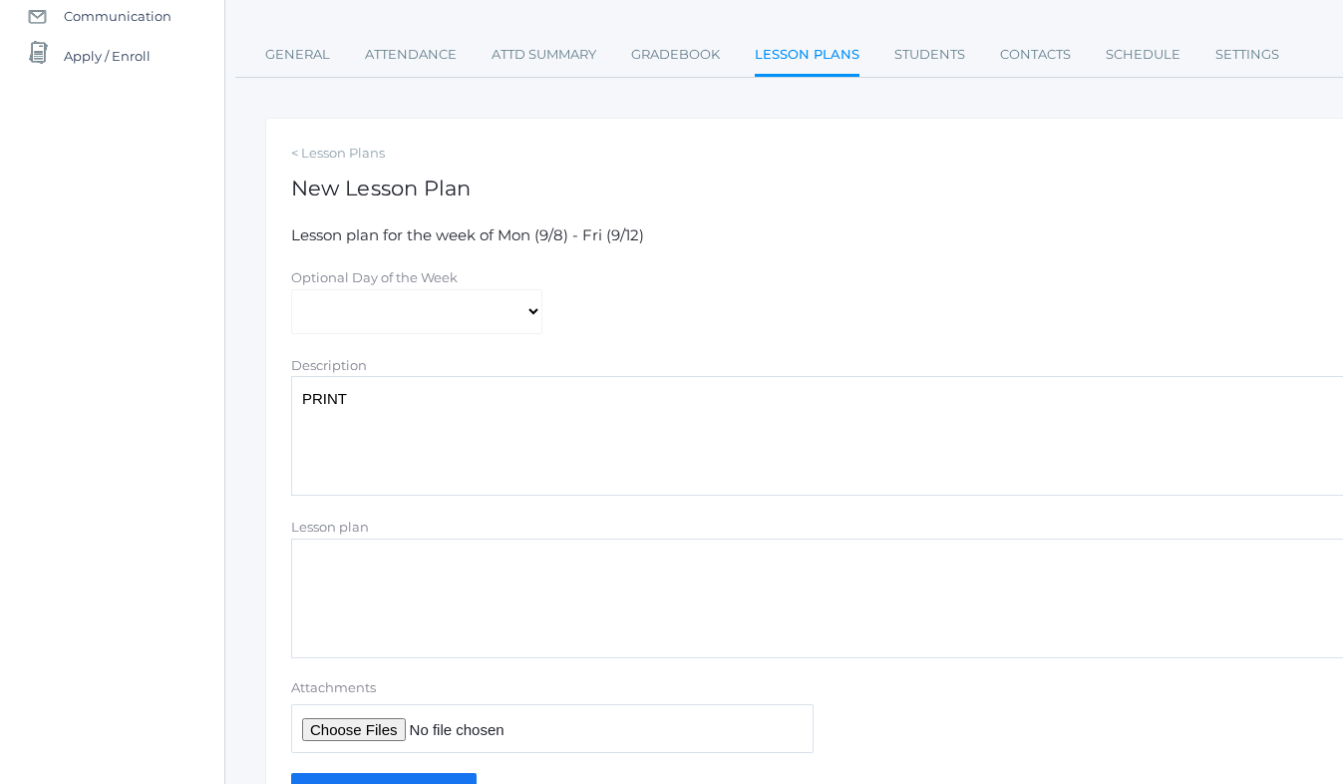
scroll to position [345, 0]
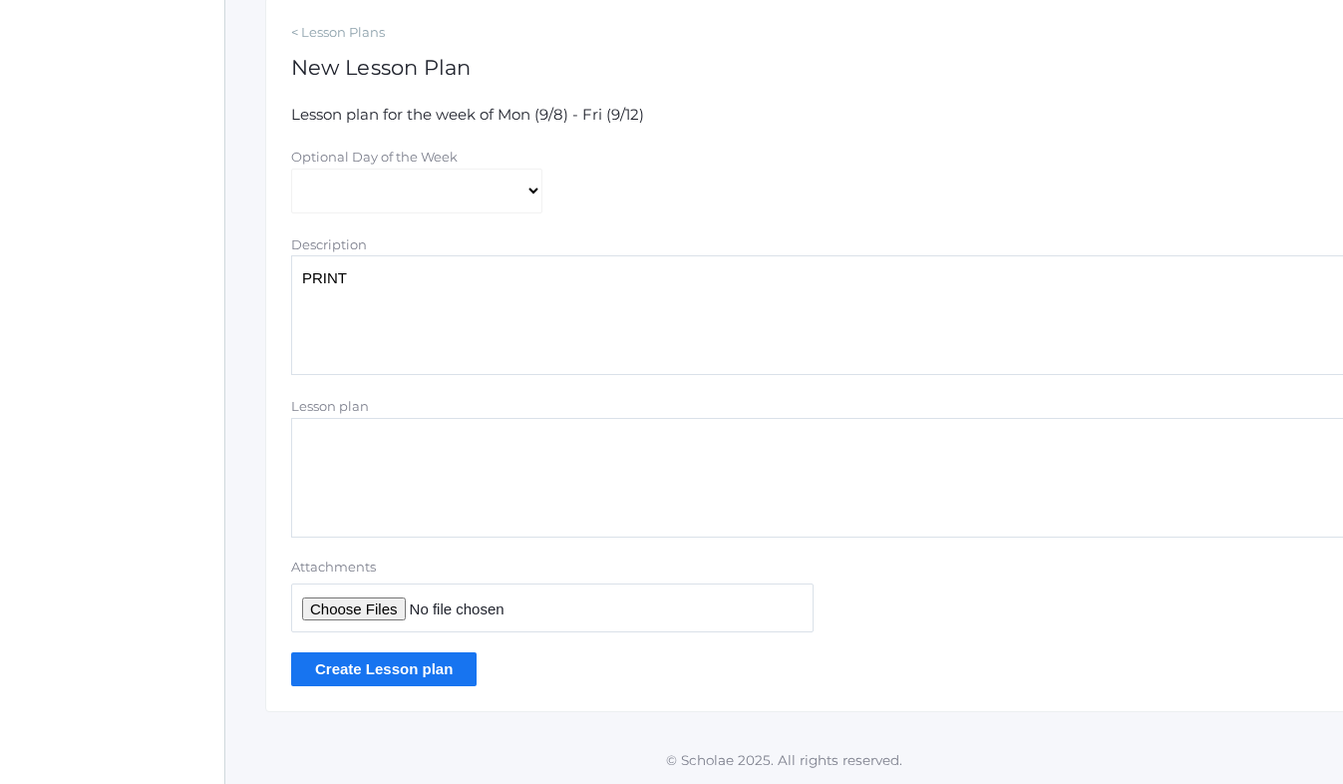
type textarea "PRINT"
click at [362, 611] on input "Attachments" at bounding box center [552, 607] width 523 height 49
type input "C:\fakepath\Print Colab Lesson Plans Week 2 2025.pdf"
click at [380, 668] on input "Create Lesson plan" at bounding box center [383, 668] width 185 height 33
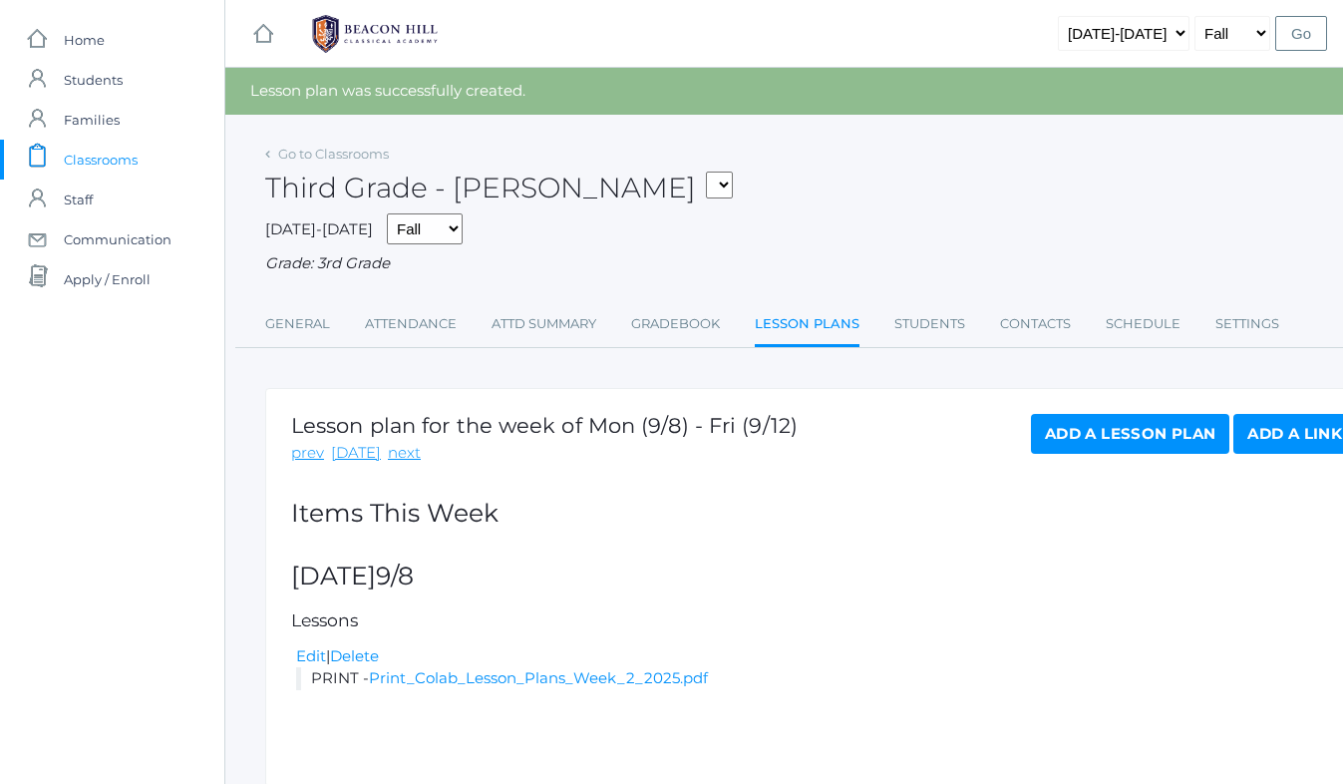
click at [1146, 439] on link "Add a Lesson Plan" at bounding box center [1130, 434] width 198 height 40
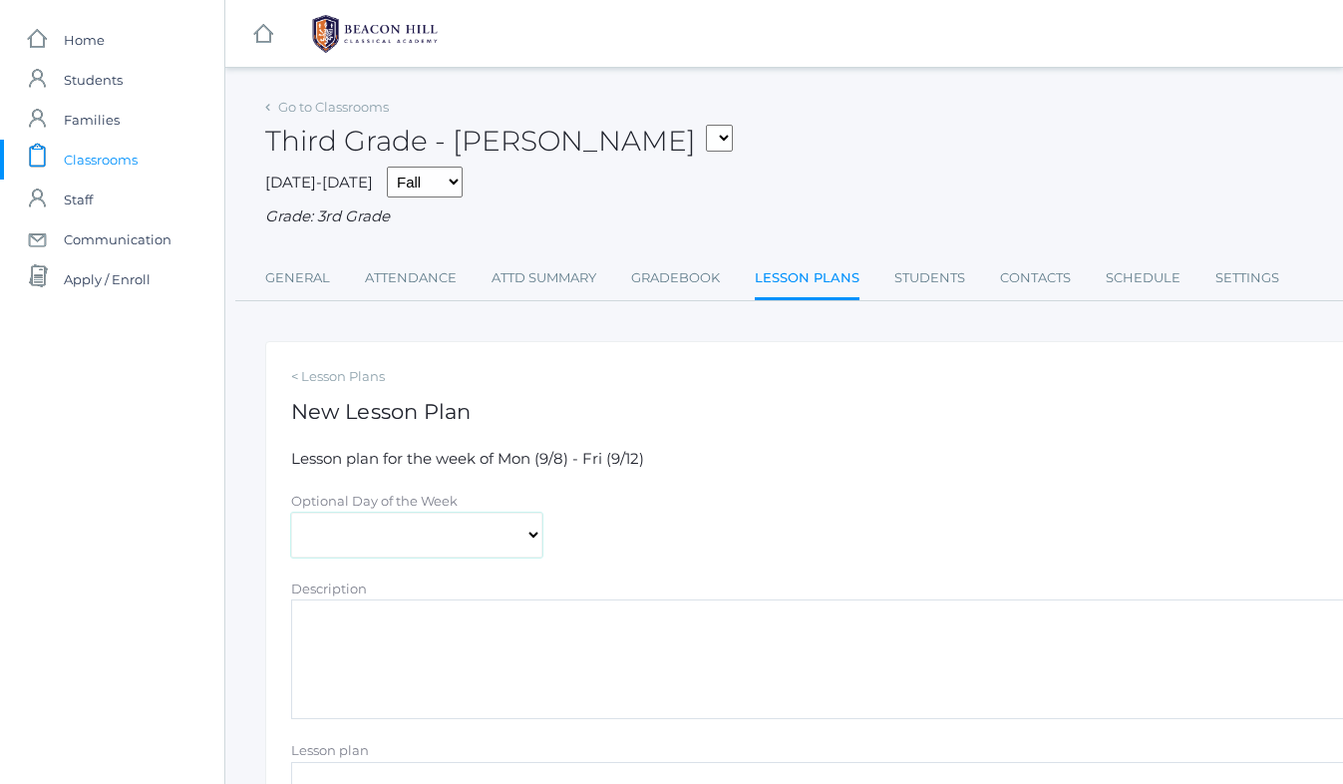
click at [422, 537] on select "[DATE] [DATE] [DATE] [DATE] [DATE]" at bounding box center [416, 535] width 251 height 45
select select "[DATE]"
click at [330, 653] on textarea "Description" at bounding box center [823, 659] width 1065 height 120
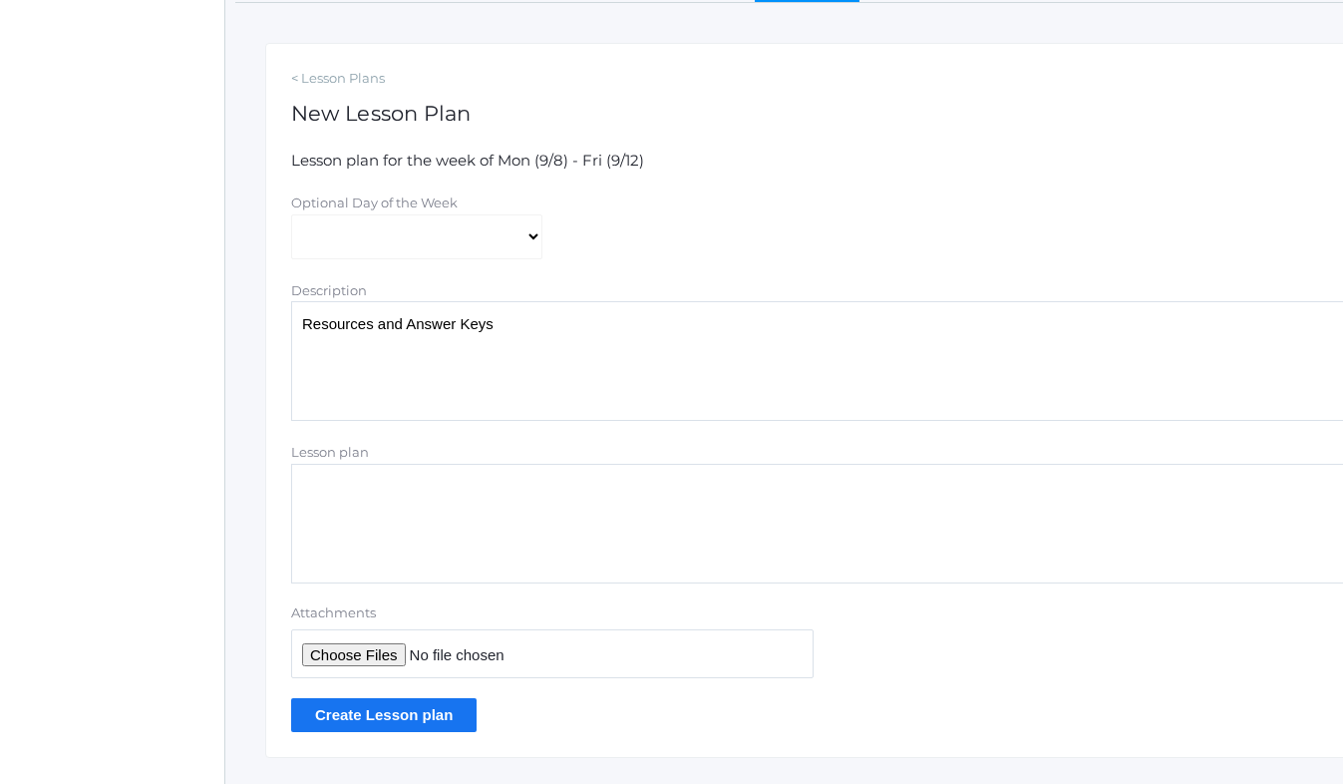
scroll to position [325, 0]
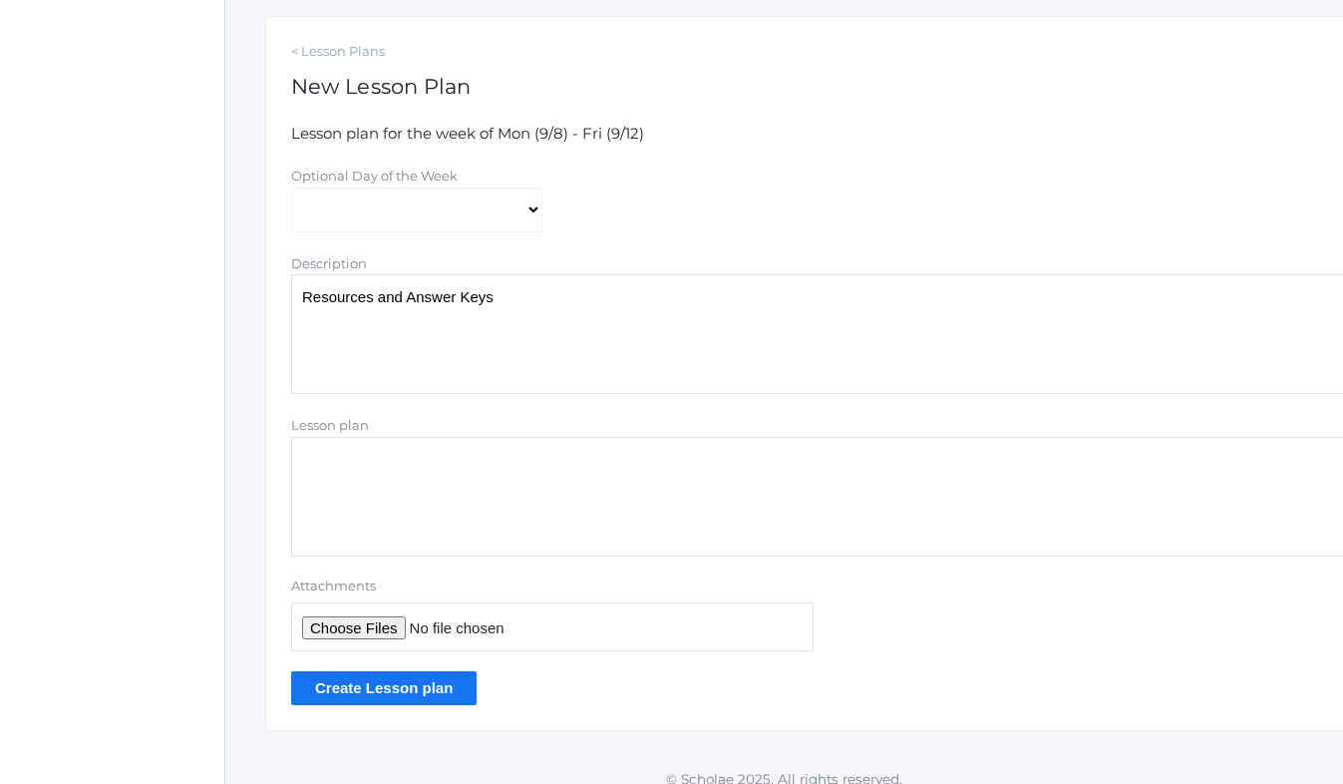
type textarea "Resources and Answer Keys"
click at [310, 637] on input "Attachments" at bounding box center [552, 626] width 523 height 49
type input "C:\fakepath\Resources Colab Week 2 2025.pdf"
click at [357, 688] on input "Create Lesson plan" at bounding box center [383, 687] width 185 height 33
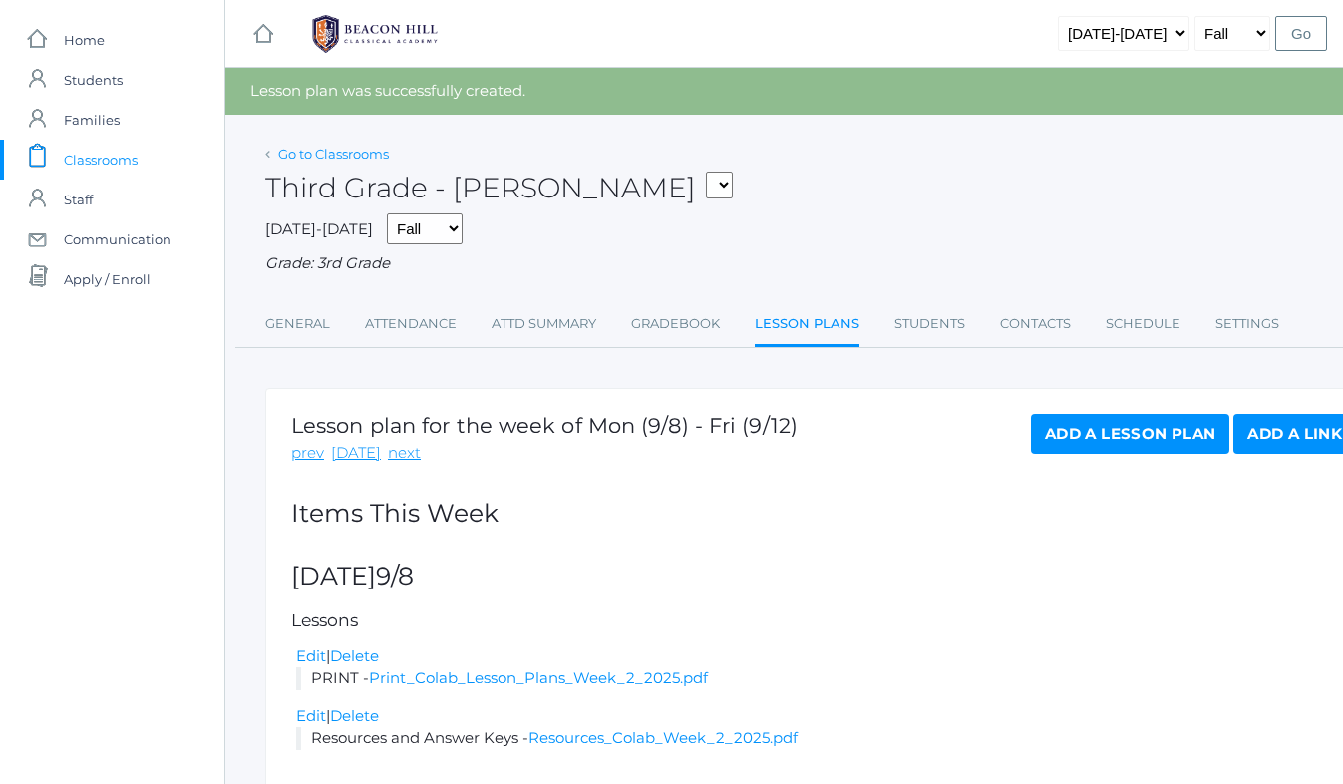
click at [310, 159] on link "Go to Classrooms" at bounding box center [333, 154] width 111 height 16
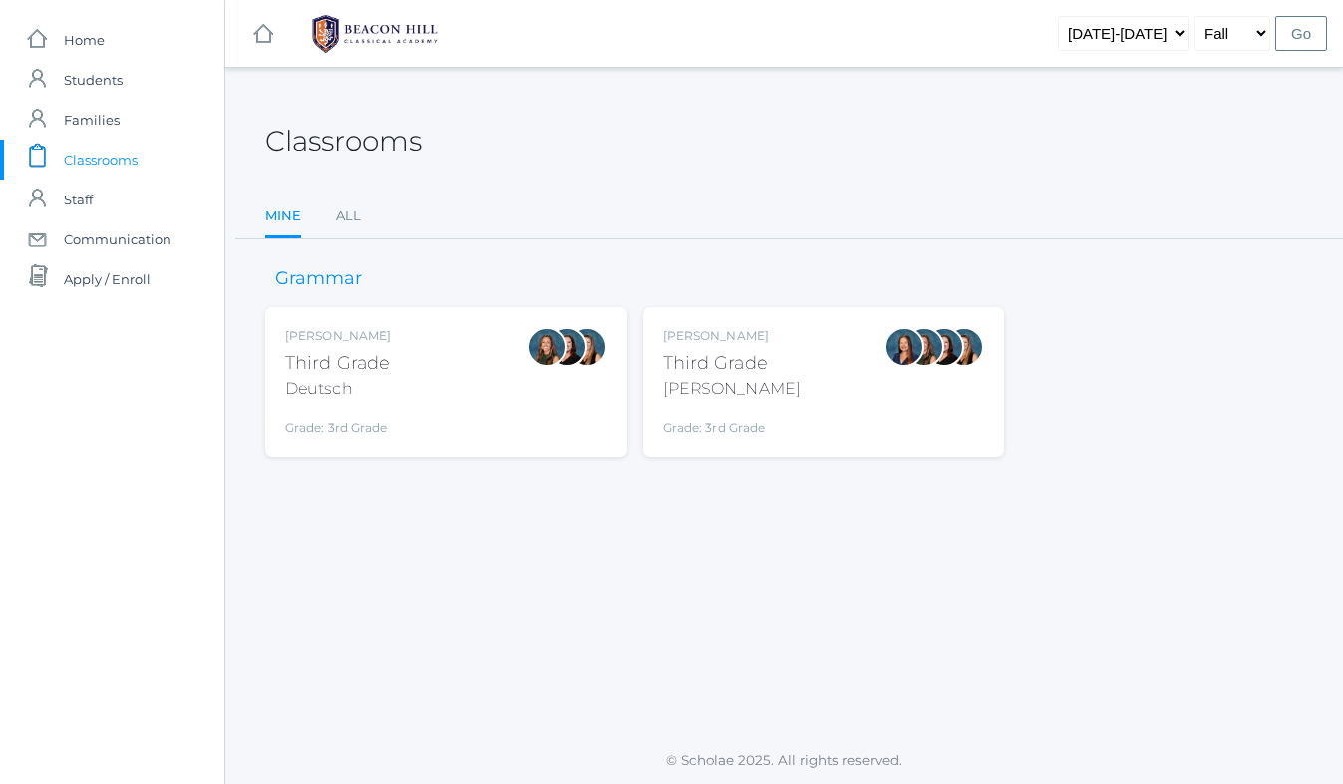
click at [465, 387] on div "Andrea Deutsch Third Grade Deutsch Grade: 3rd Grade 03LA" at bounding box center [446, 382] width 322 height 110
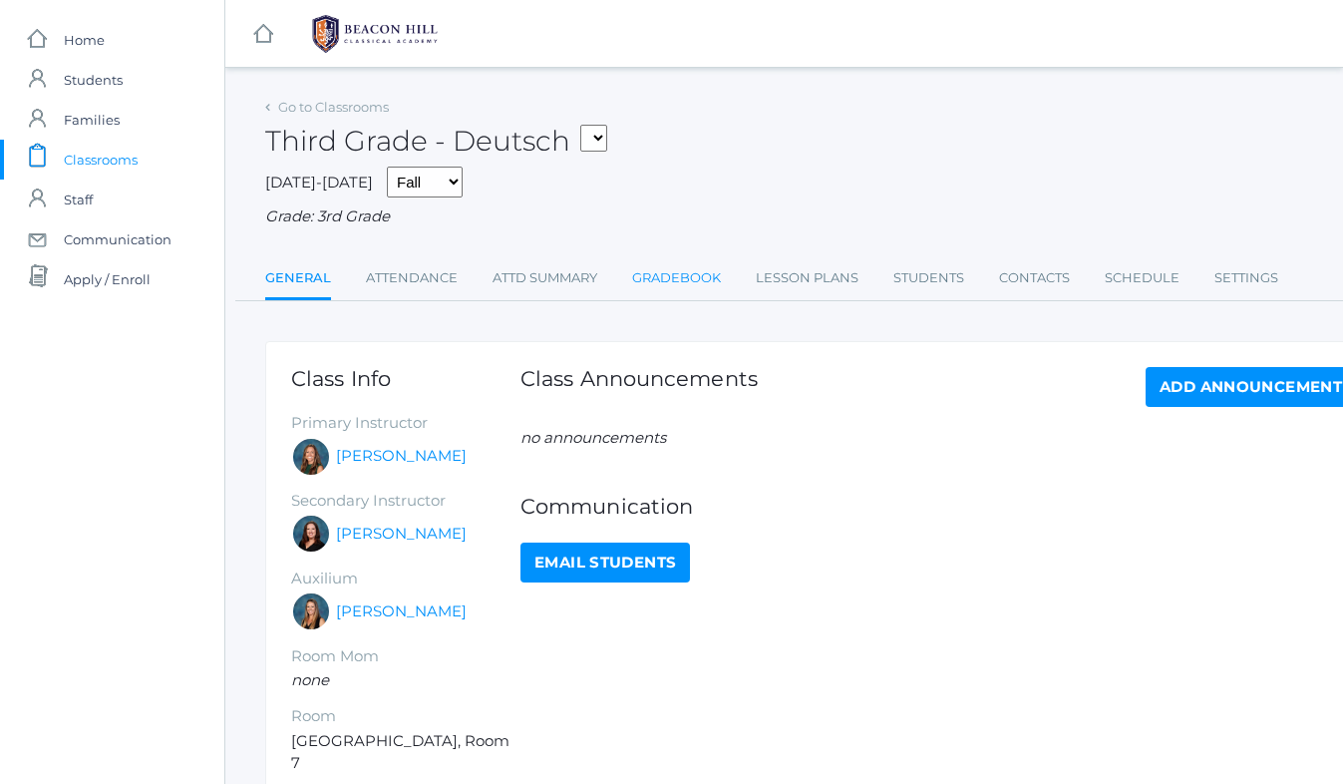
click at [682, 272] on link "Gradebook" at bounding box center [676, 278] width 89 height 40
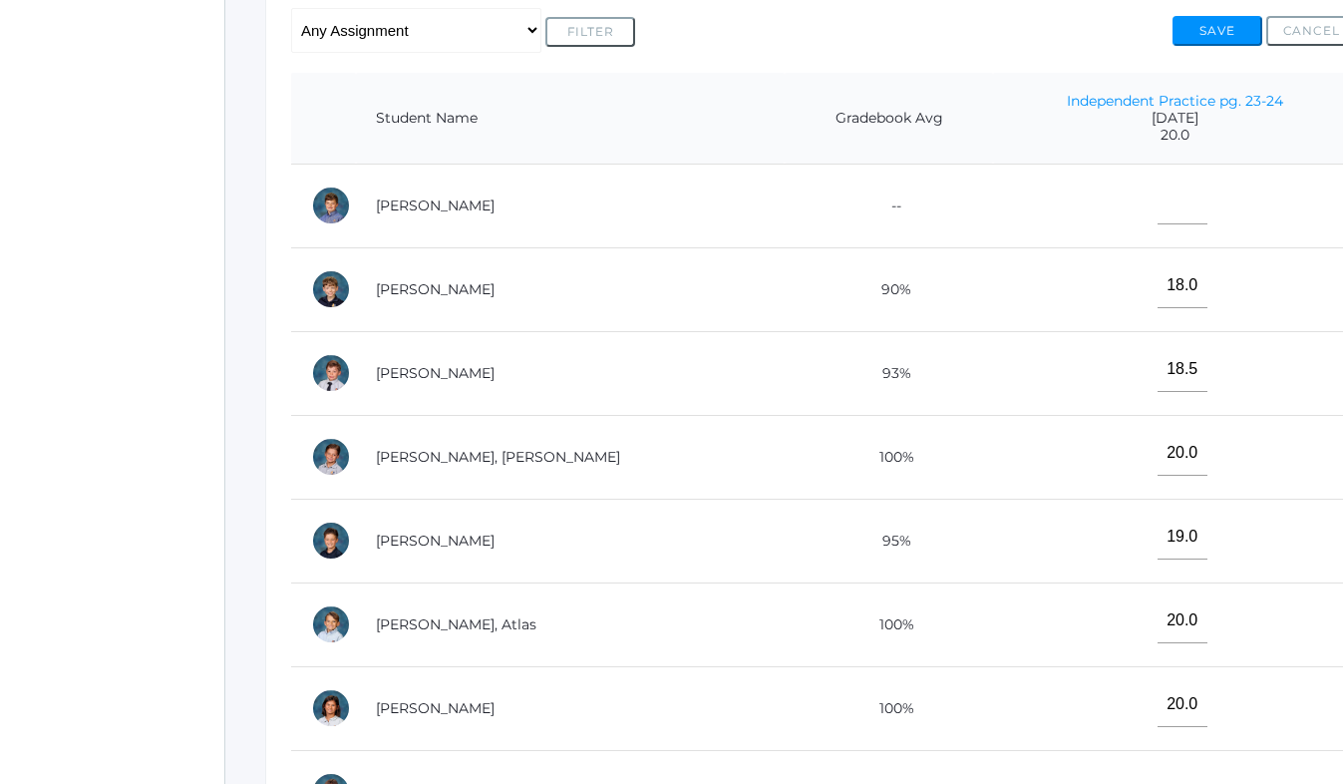
scroll to position [434, 0]
click at [1158, 200] on input"] "text" at bounding box center [1183, 201] width 50 height 45
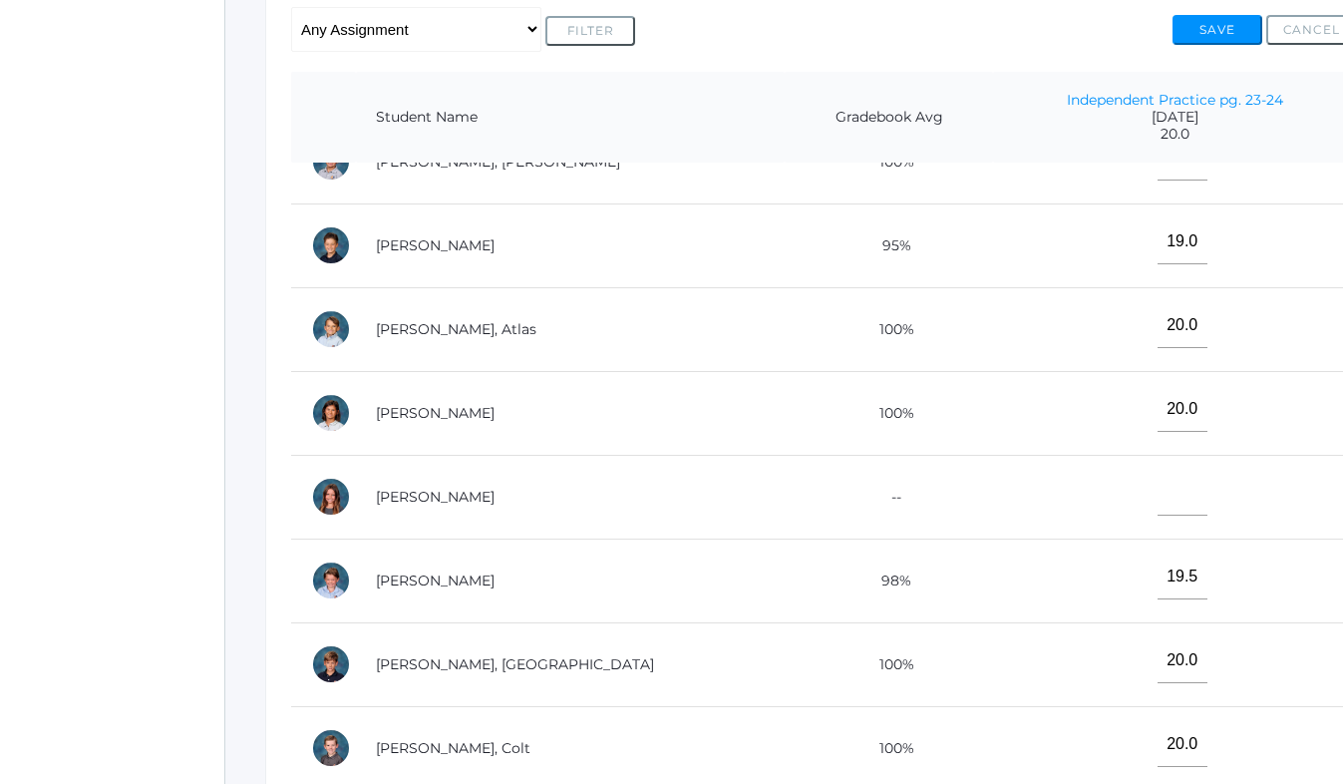
scroll to position [343, 0]
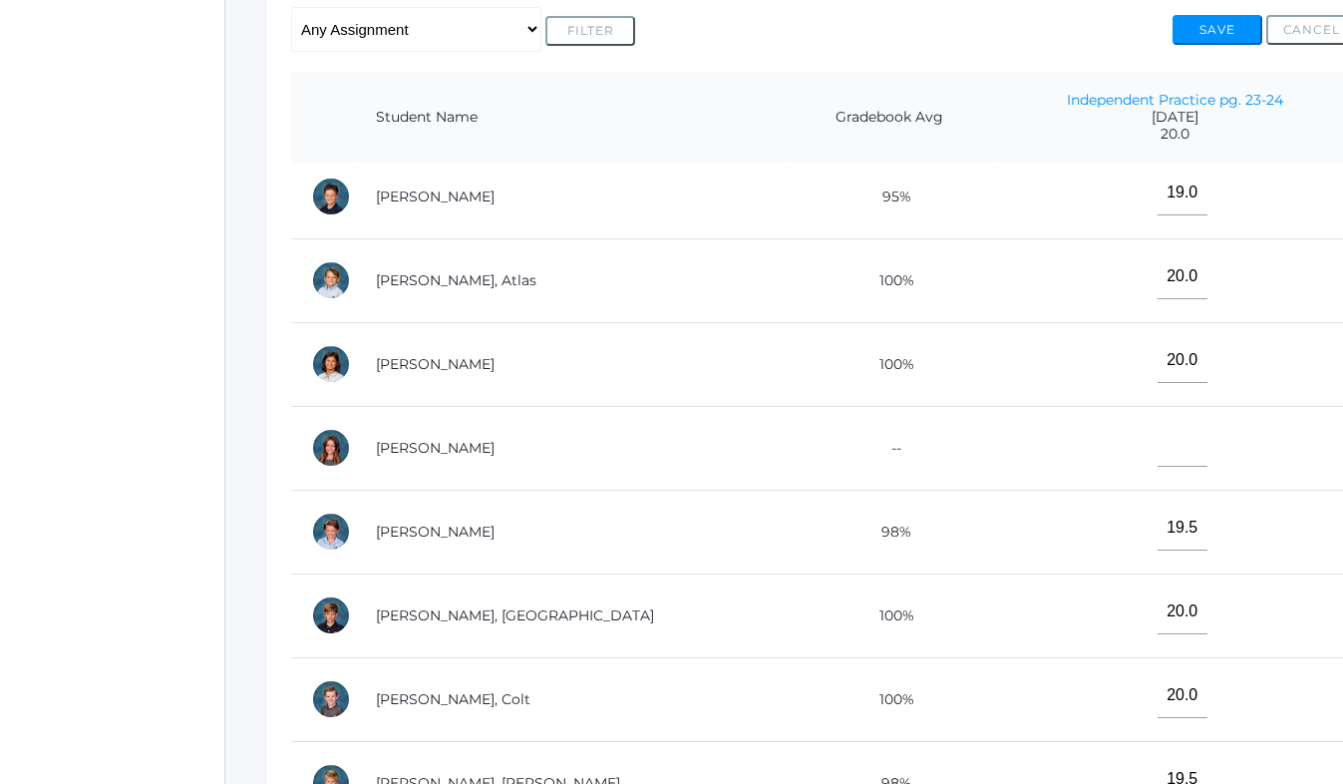
type input"] "18"
click at [1158, 460] on input"] "text" at bounding box center [1183, 444] width 50 height 45
type input"] "19"
click at [1214, 24] on button "Save" at bounding box center [1218, 30] width 90 height 30
